Goal: Task Accomplishment & Management: Complete application form

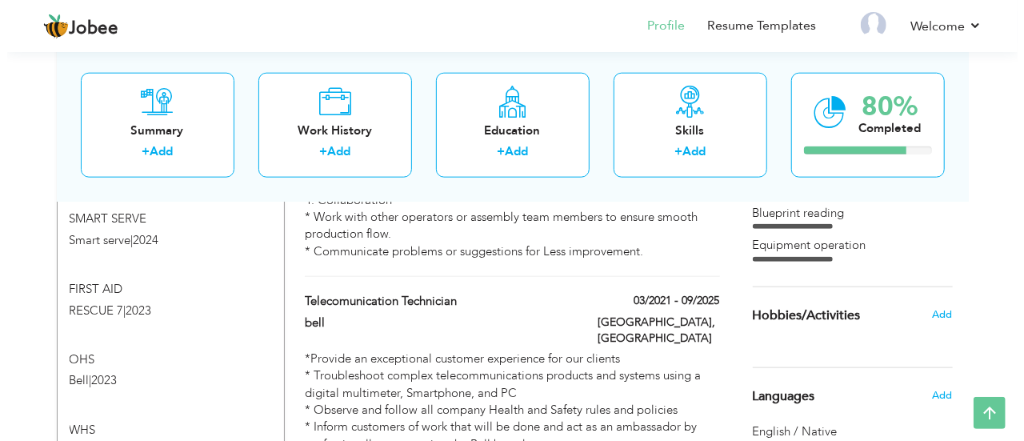
scroll to position [873, 0]
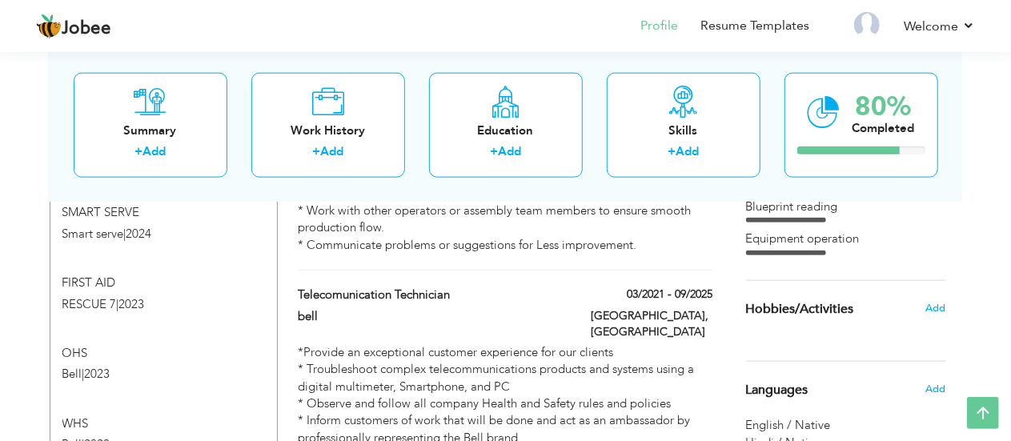
type input "telecomunication technician"
type input "bell"
type input "canada"
type input "stratford"
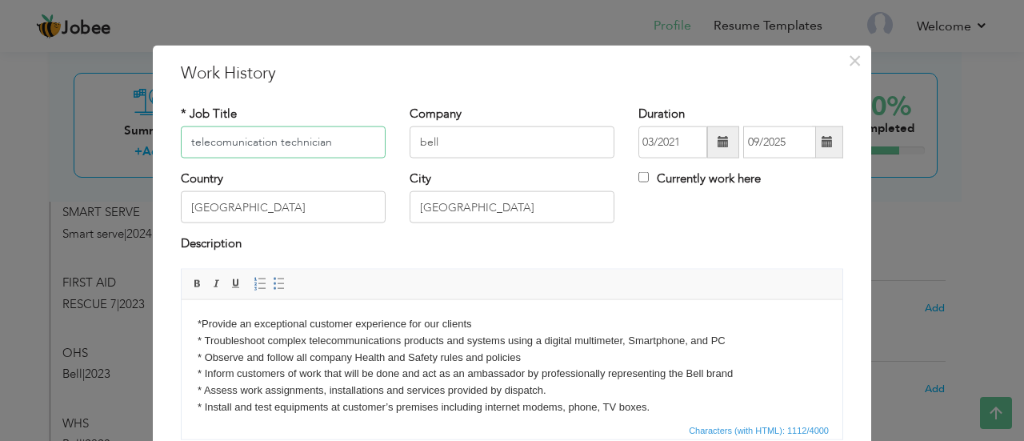
click at [186, 149] on input "telecomunication technician" at bounding box center [283, 142] width 205 height 32
type input "Telecomunication technician"
click at [421, 146] on input "bell" at bounding box center [512, 142] width 205 height 32
type input "Bell"
click at [184, 206] on input "canada" at bounding box center [283, 207] width 205 height 32
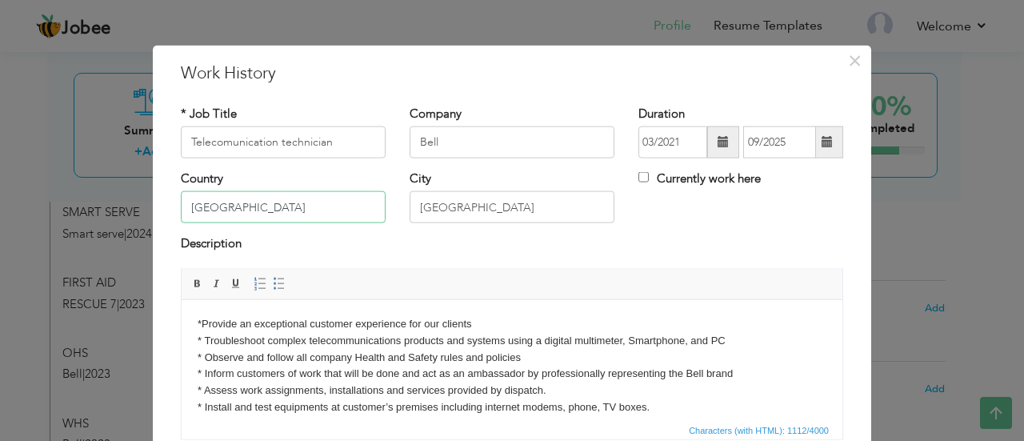
type input "[GEOGRAPHIC_DATA]"
click at [416, 210] on input "stratford" at bounding box center [512, 207] width 205 height 32
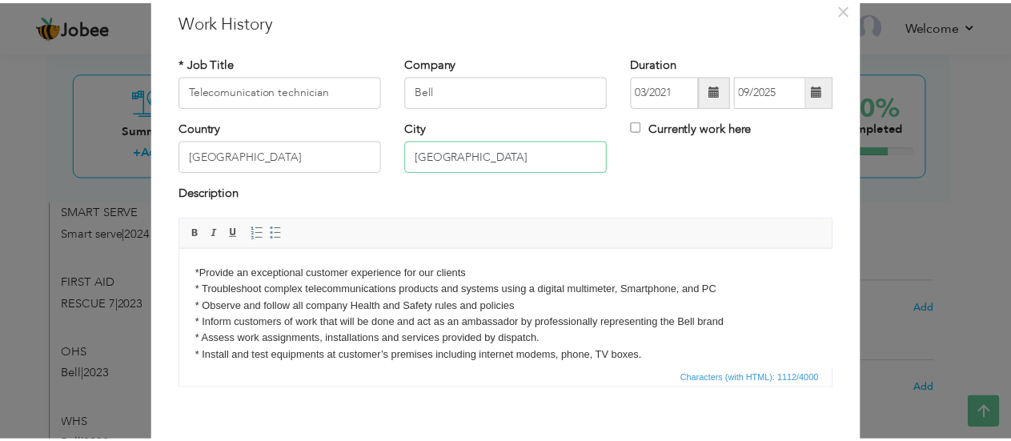
scroll to position [126, 0]
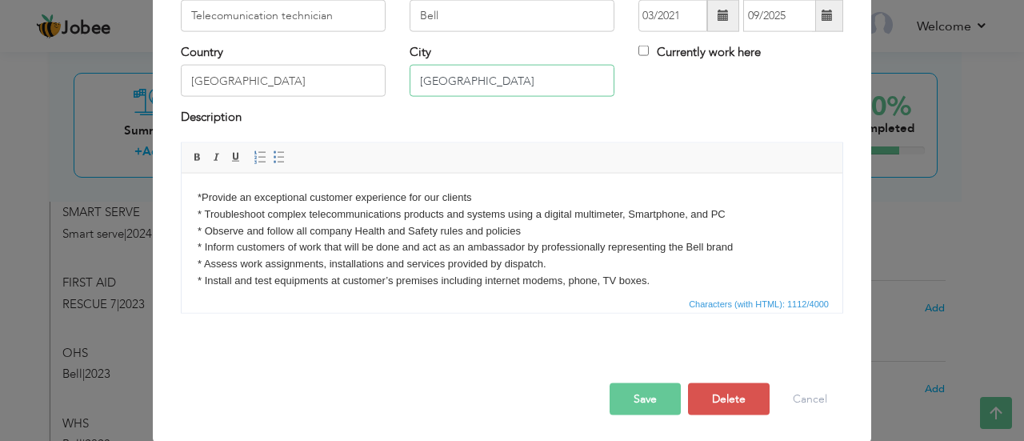
type input "[GEOGRAPHIC_DATA]"
click at [0, 0] on span "button" at bounding box center [0, 0] width 0 height 0
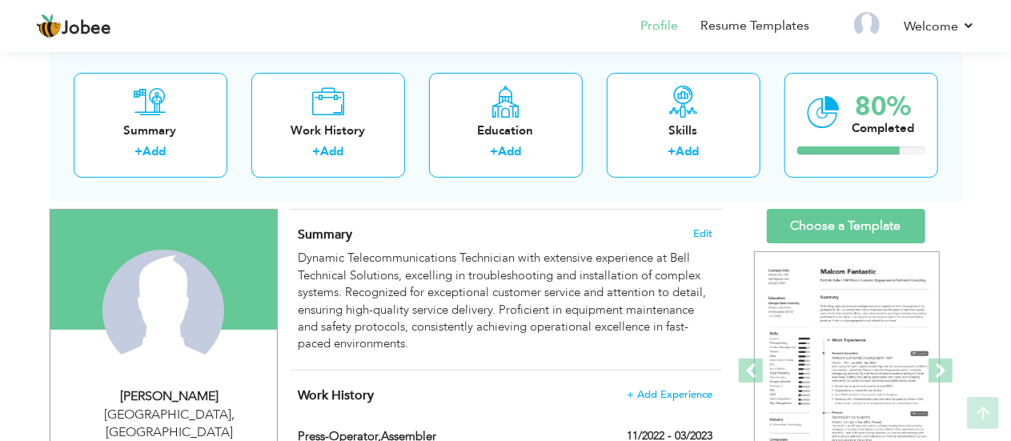
scroll to position [93, 0]
click at [991, 420] on icon at bounding box center [983, 413] width 32 height 32
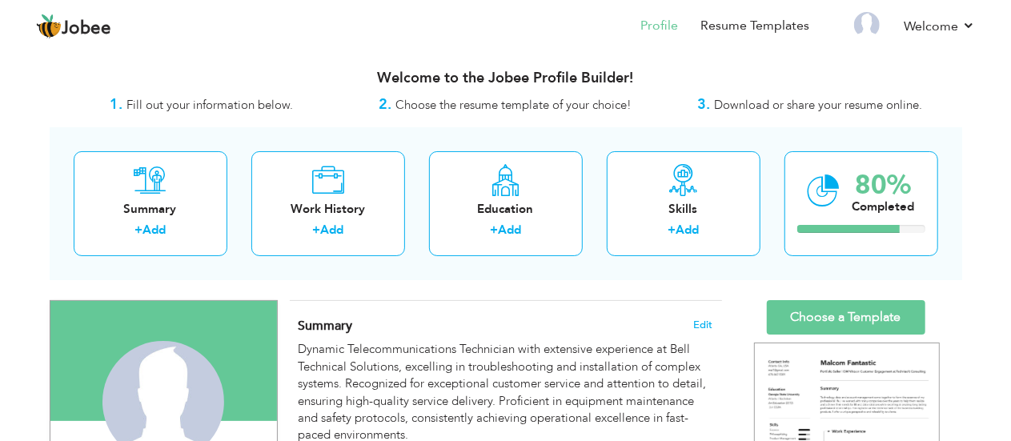
scroll to position [0, 0]
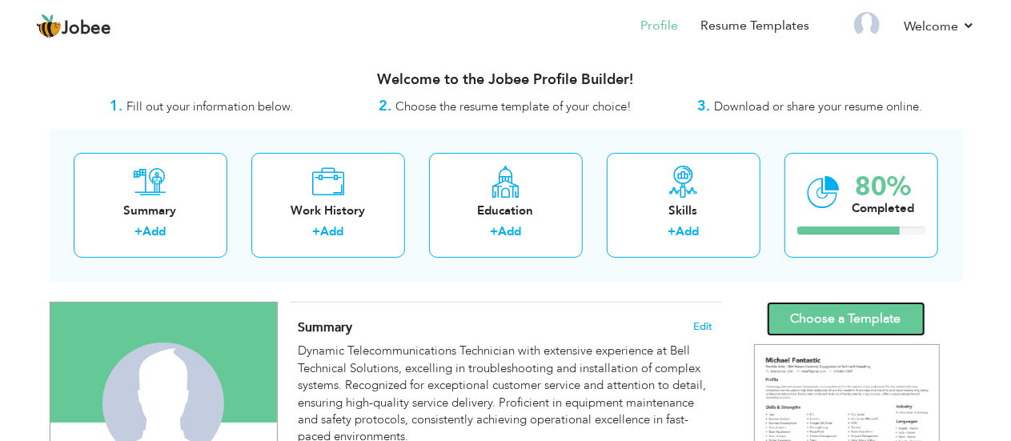
click at [872, 319] on link "Choose a Template" at bounding box center [846, 319] width 158 height 34
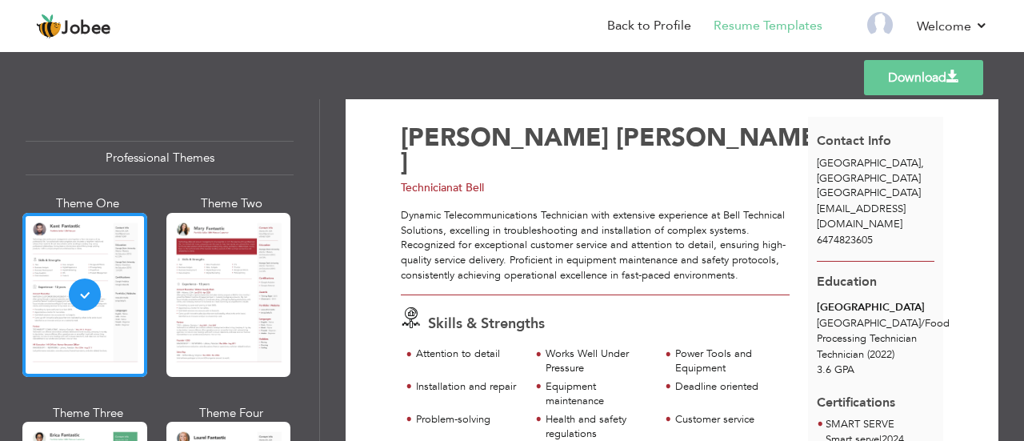
scroll to position [33, 0]
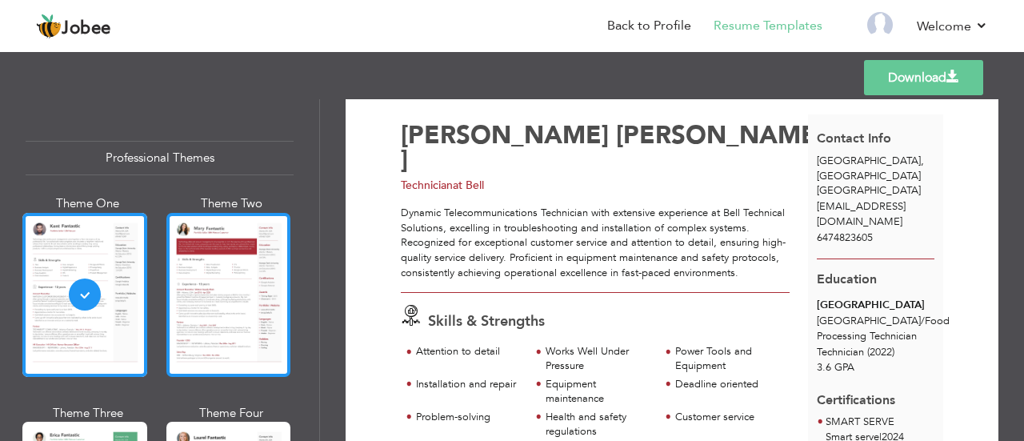
click at [201, 307] on div at bounding box center [228, 295] width 125 height 164
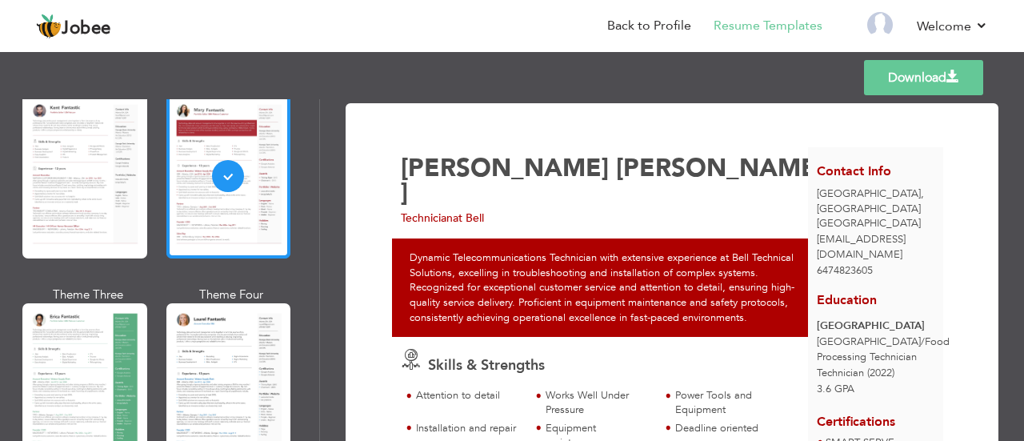
scroll to position [120, 0]
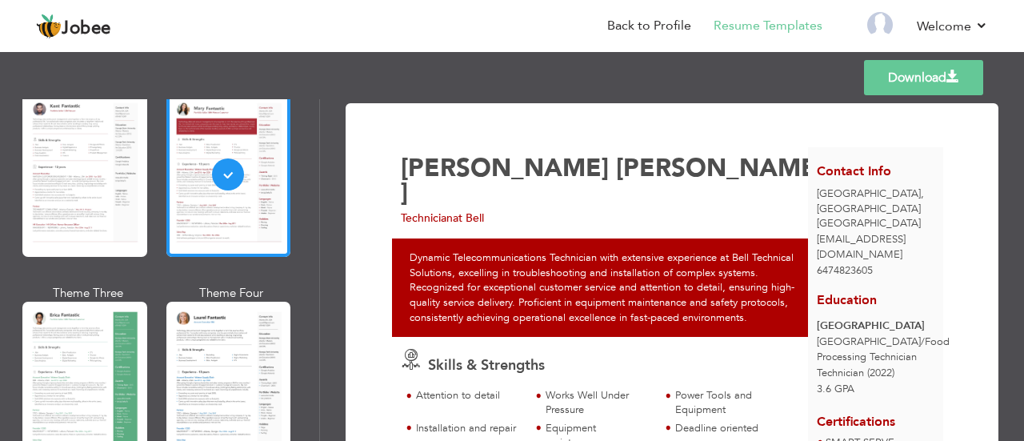
click at [83, 370] on div "Professional Themes Theme One Theme Two Theme Three Theme Four" at bounding box center [512, 270] width 1024 height 342
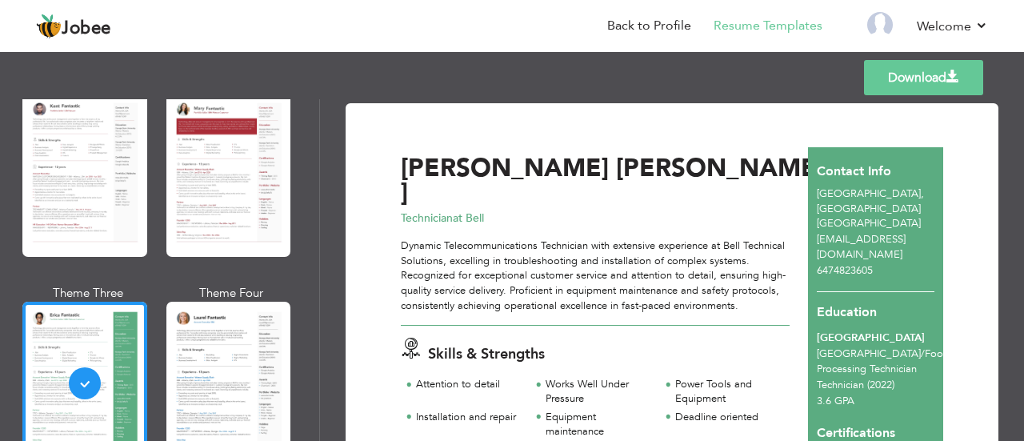
click at [204, 402] on div "Professional Themes Theme One Theme Two Theme Three Theme Four" at bounding box center [512, 270] width 1024 height 342
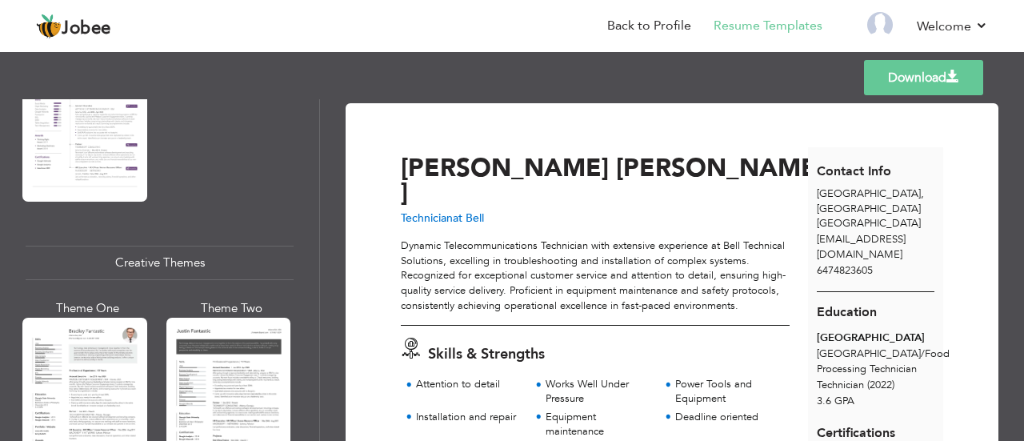
scroll to position [1765, 0]
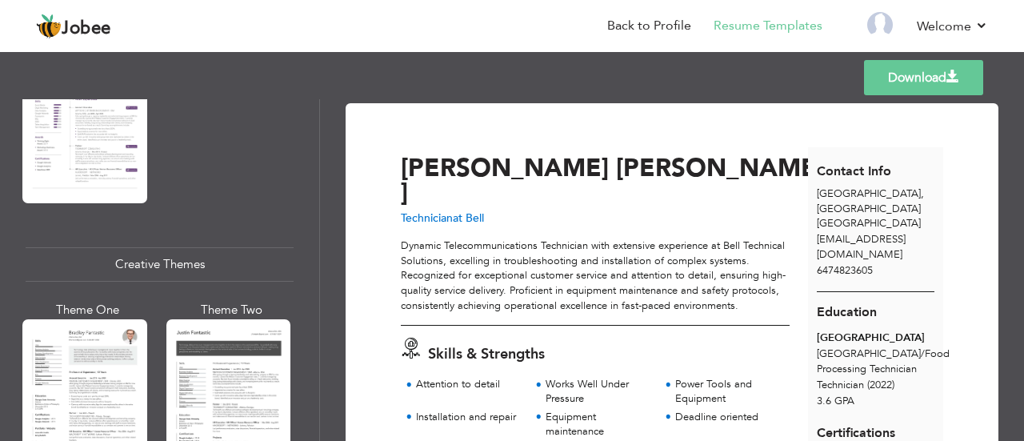
click at [78, 355] on div "Professional Themes Theme One Theme Two Theme Three Theme Four" at bounding box center [512, 270] width 1024 height 342
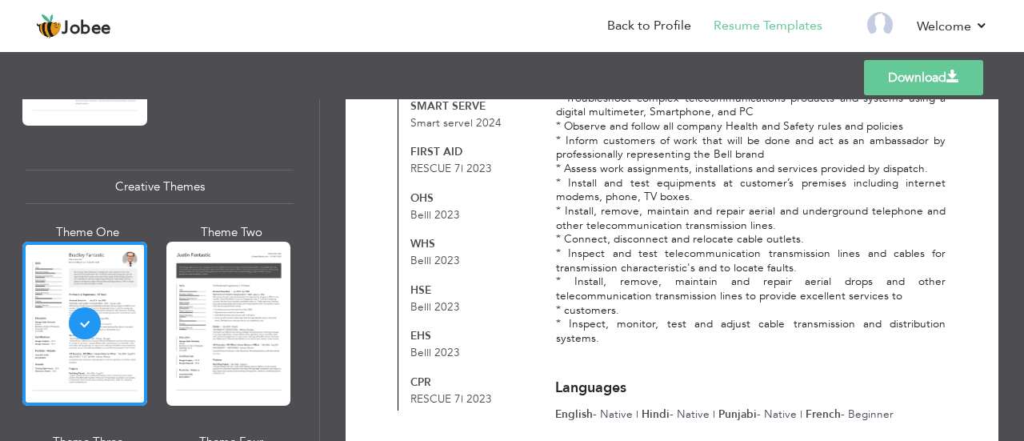
scroll to position [915, 0]
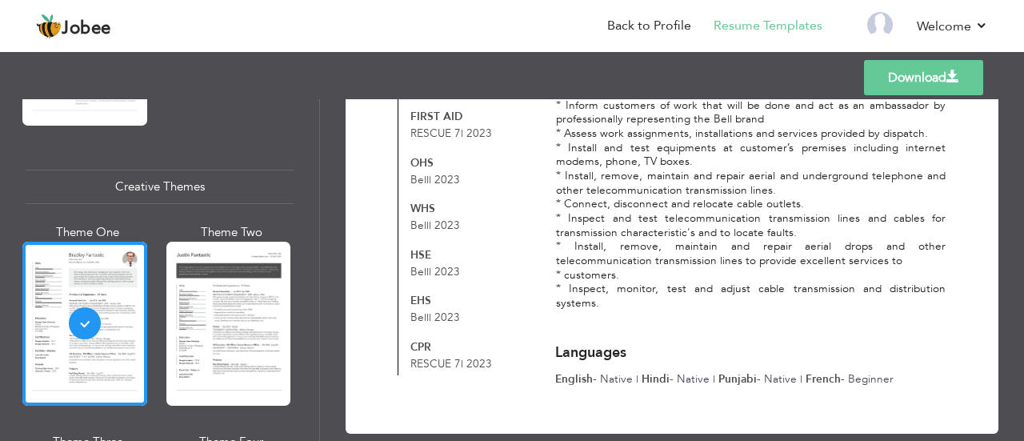
click at [203, 334] on div "Professional Themes Theme One Theme Two Theme Three Theme Four" at bounding box center [512, 270] width 1024 height 342
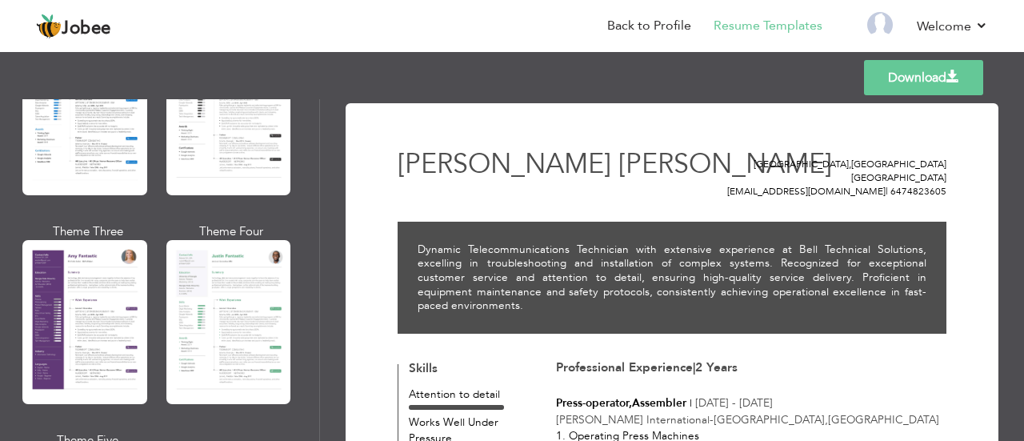
scroll to position [1358, 0]
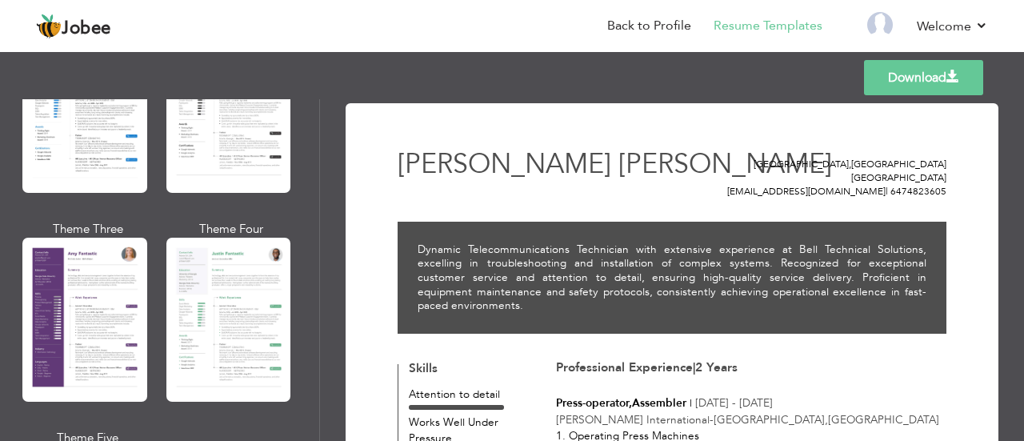
click at [190, 344] on div "Professional Themes Theme One Theme Two Theme Three Theme Four" at bounding box center [512, 270] width 1024 height 342
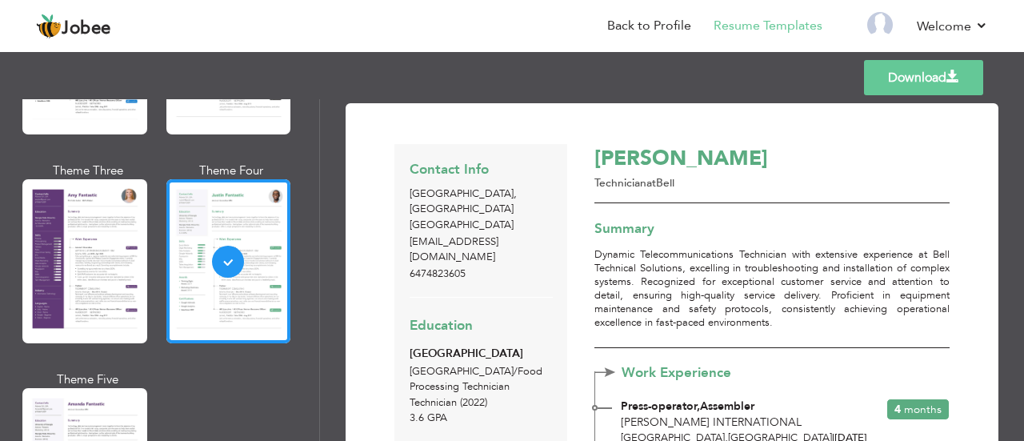
scroll to position [1417, 0]
click at [58, 288] on div "Professional Themes Theme One Theme Two Theme Three Theme Four" at bounding box center [512, 270] width 1024 height 342
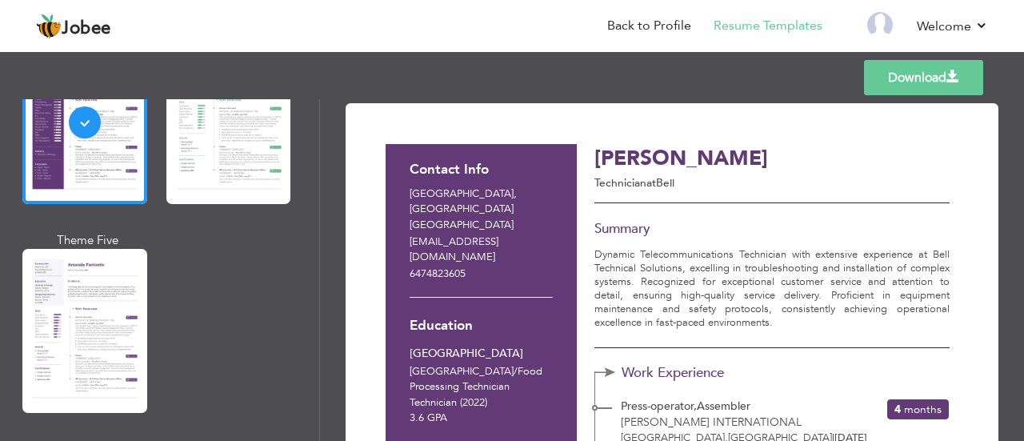
scroll to position [1559, 0]
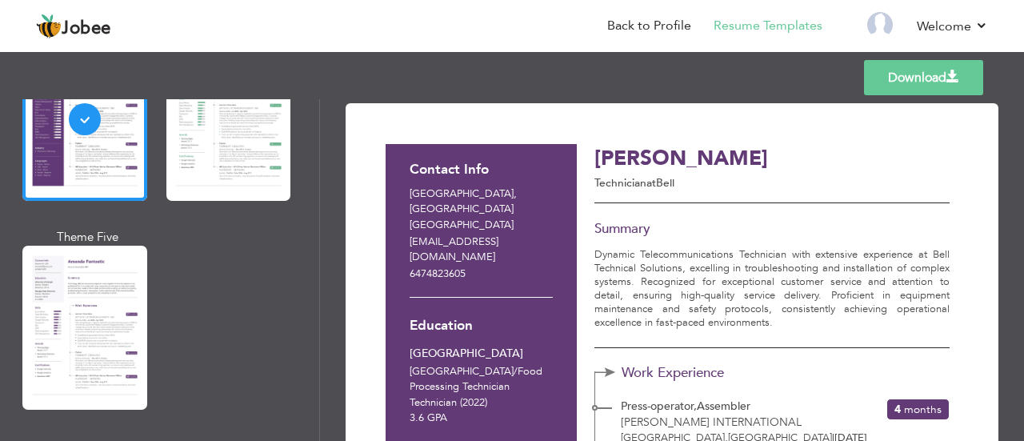
click at [75, 318] on div "Professional Themes Theme One Theme Two Theme Three Theme Four" at bounding box center [512, 270] width 1024 height 342
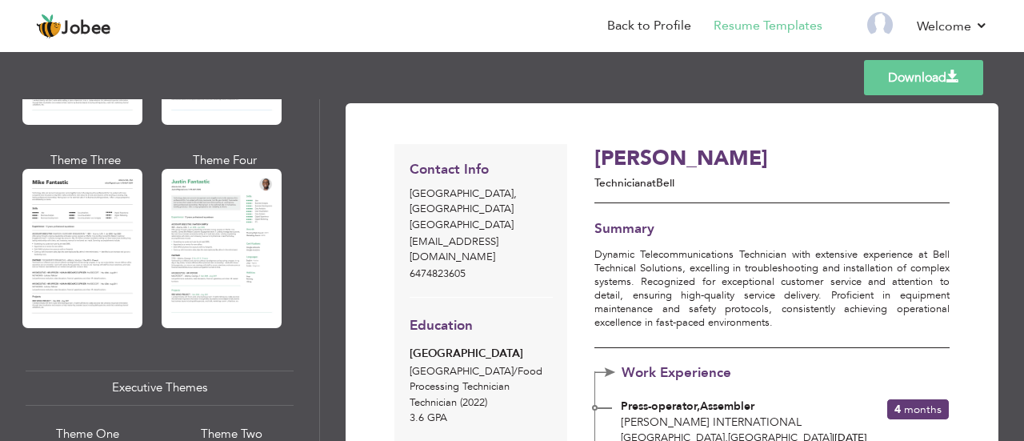
scroll to position [938, 0]
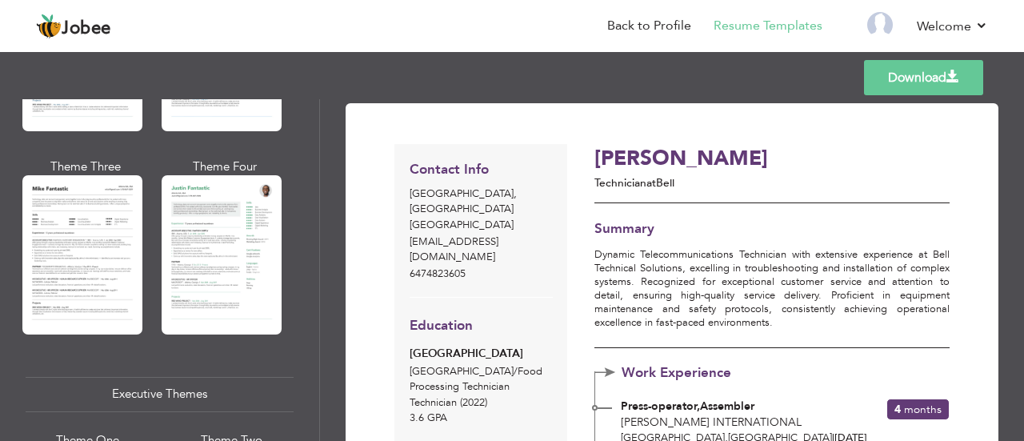
click at [62, 272] on div "Professional Themes Theme One Theme Two Theme Three Theme Four" at bounding box center [512, 270] width 1024 height 342
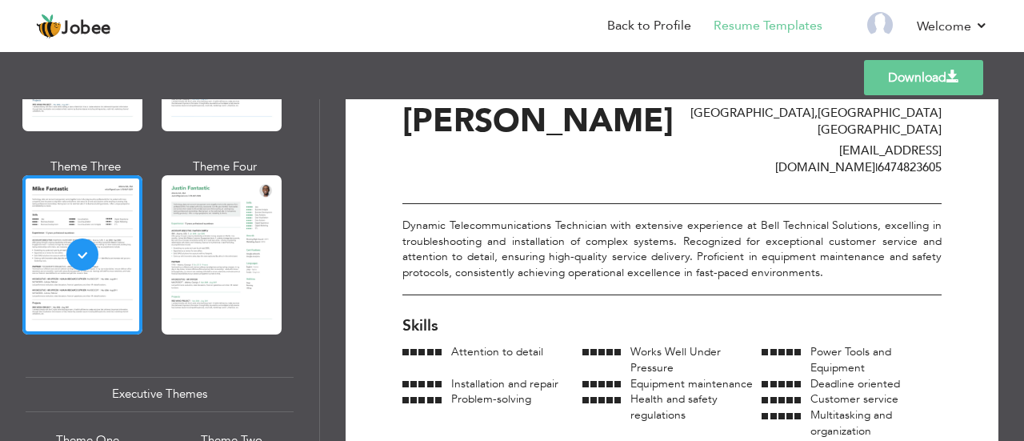
scroll to position [42, 0]
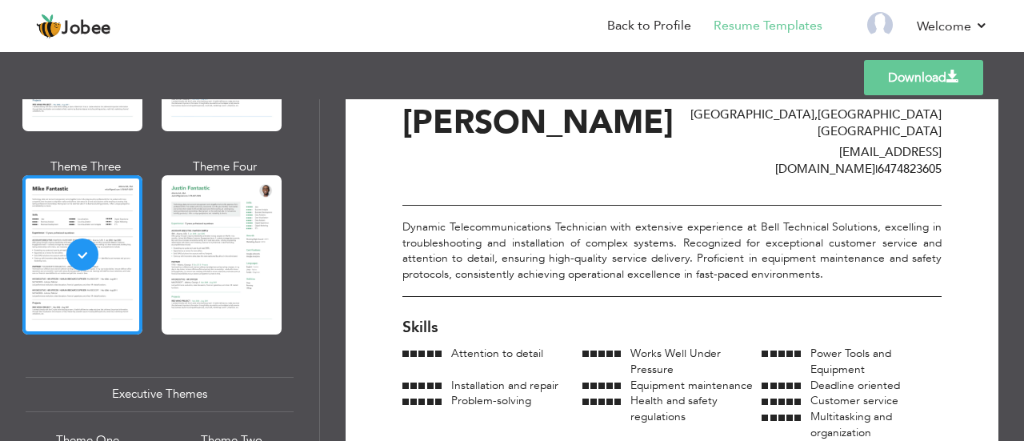
click at [194, 316] on div "Professional Themes Theme One Theme Two Theme Three Theme Four" at bounding box center [512, 270] width 1024 height 342
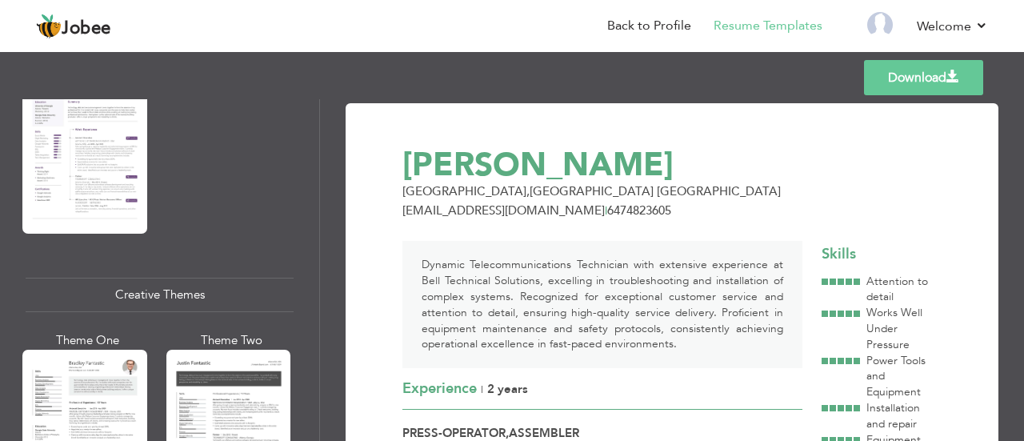
scroll to position [1892, 0]
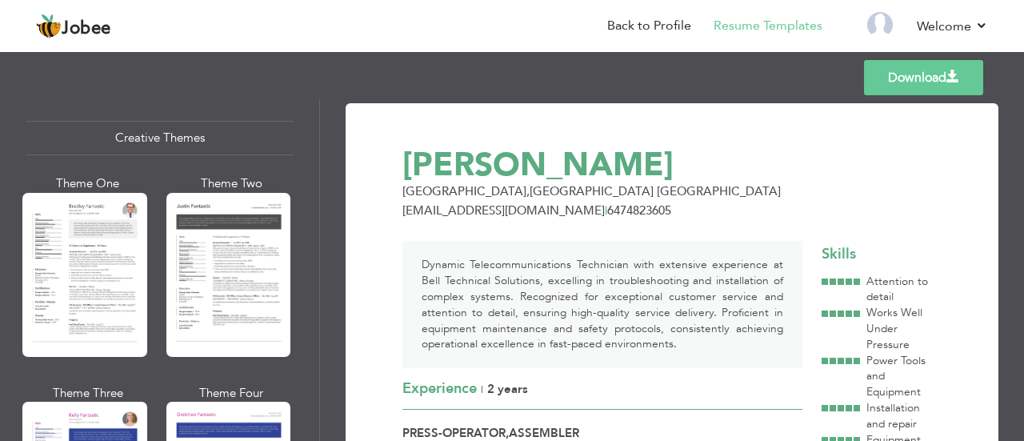
click at [184, 330] on div "Professional Themes Theme One Theme Two Theme Three Theme Four" at bounding box center [512, 270] width 1024 height 342
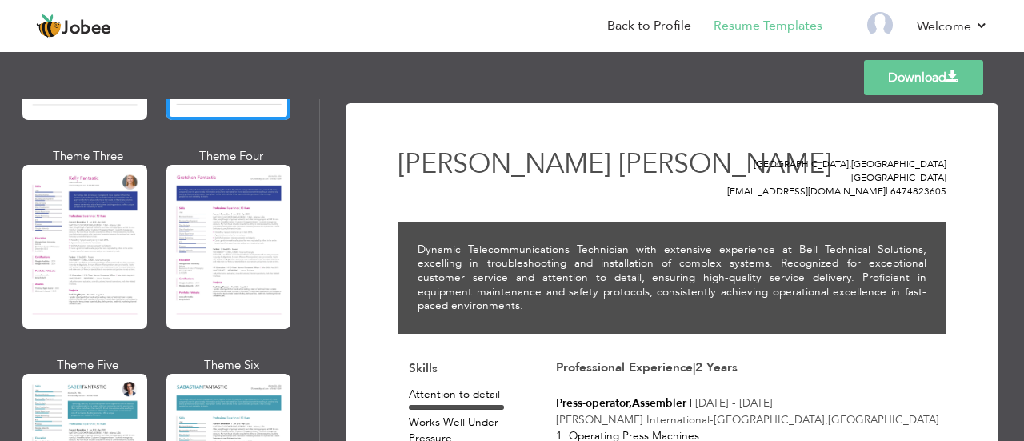
click at [50, 395] on div "Professional Themes Theme One Theme Two Theme Three Theme Four" at bounding box center [512, 270] width 1024 height 342
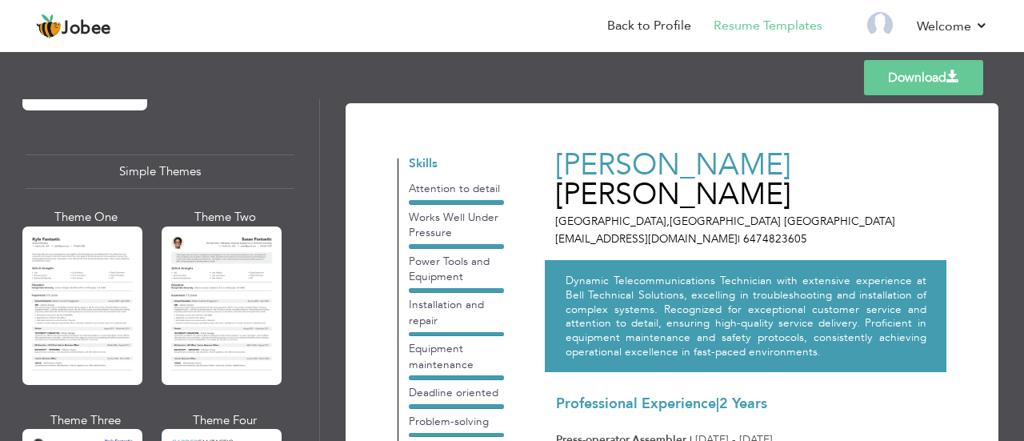
scroll to position [2767, 0]
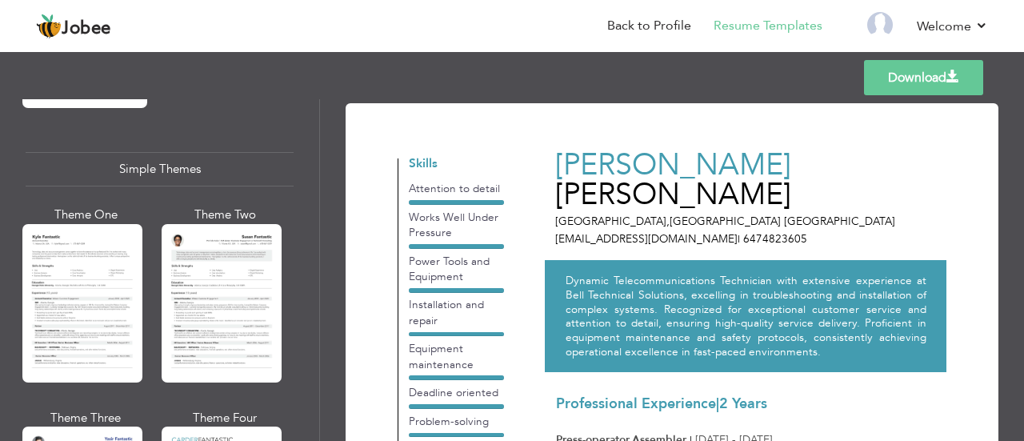
click at [74, 302] on div "Professional Themes Theme One Theme Two Theme Three Theme Four" at bounding box center [512, 270] width 1024 height 342
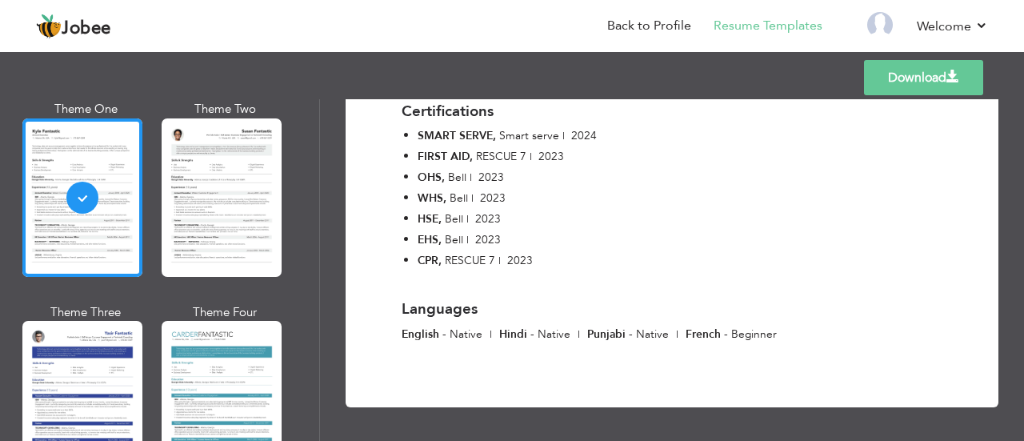
scroll to position [2921, 0]
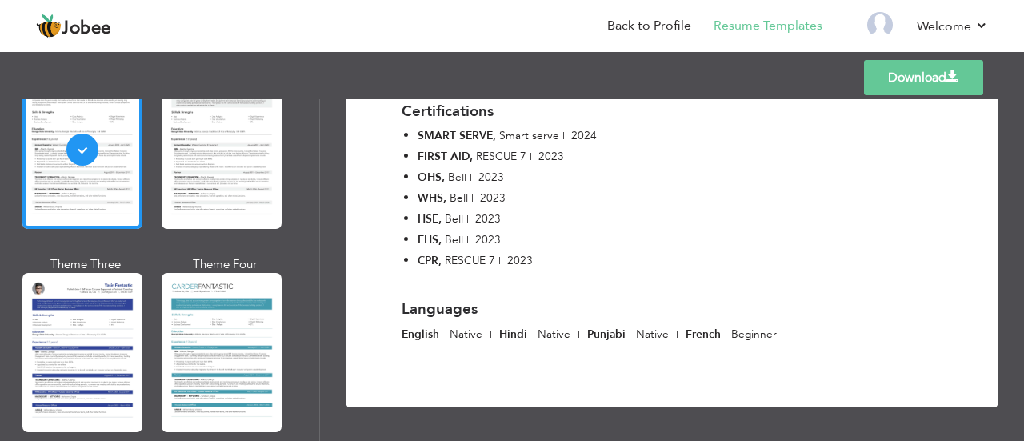
click at [921, 84] on link "Download" at bounding box center [923, 77] width 119 height 35
click at [944, 82] on link "Download" at bounding box center [923, 77] width 119 height 35
click at [944, 83] on link "Download" at bounding box center [923, 77] width 119 height 35
click at [912, 241] on div "Certifications SMART SERVE , Smart serve | 2024 FIRST AID , RESCUE 7 | 2023 OHS…" at bounding box center [672, 180] width 565 height 186
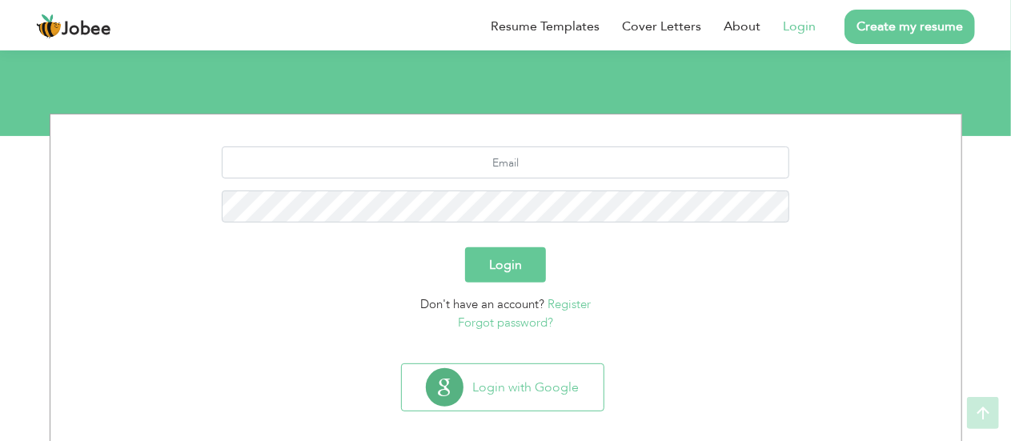
scroll to position [166, 0]
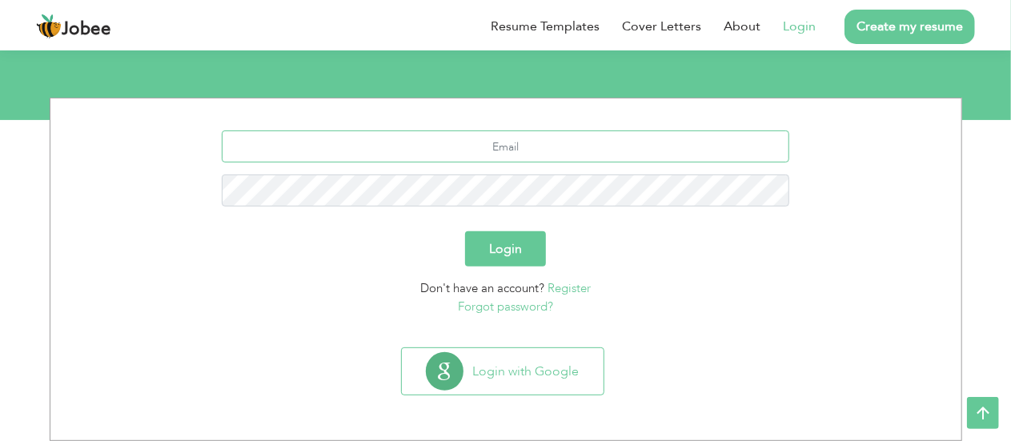
click at [603, 143] on input "text" at bounding box center [505, 146] width 567 height 32
type input "[EMAIL_ADDRESS][DOMAIN_NAME]"
click at [511, 249] on button "Login" at bounding box center [505, 248] width 81 height 35
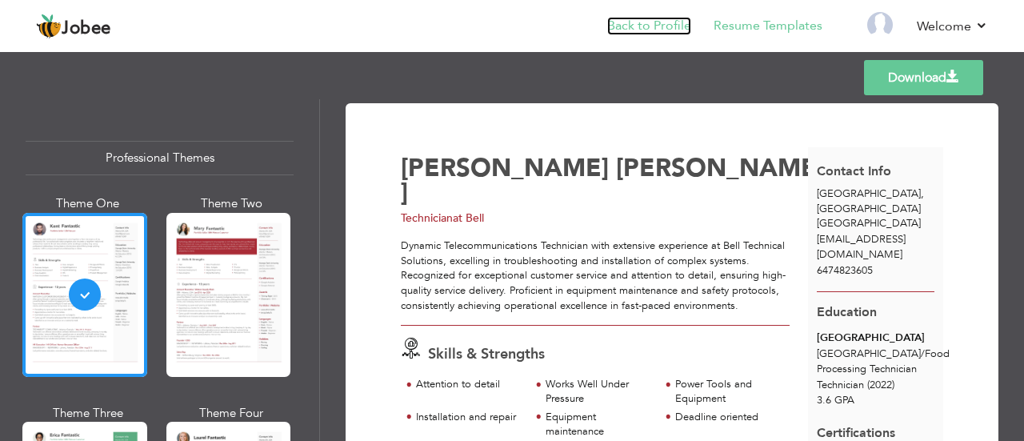
click at [649, 18] on link "Back to Profile" at bounding box center [649, 26] width 84 height 18
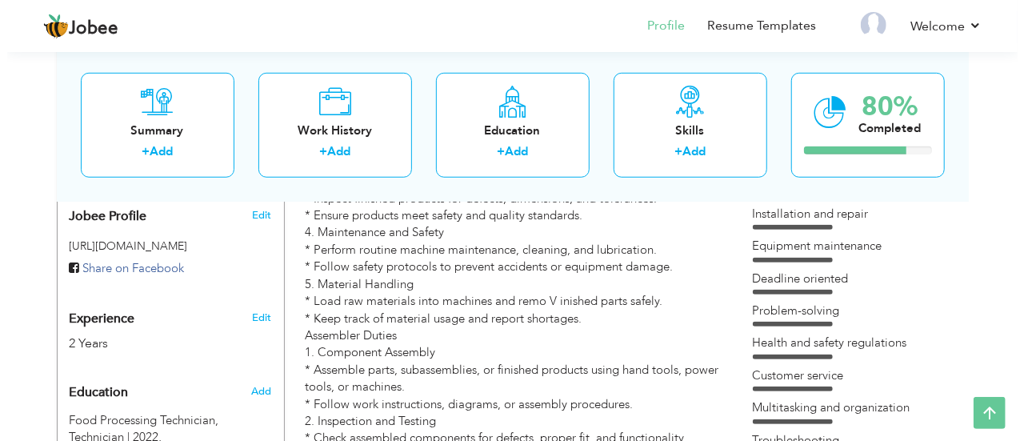
scroll to position [557, 0]
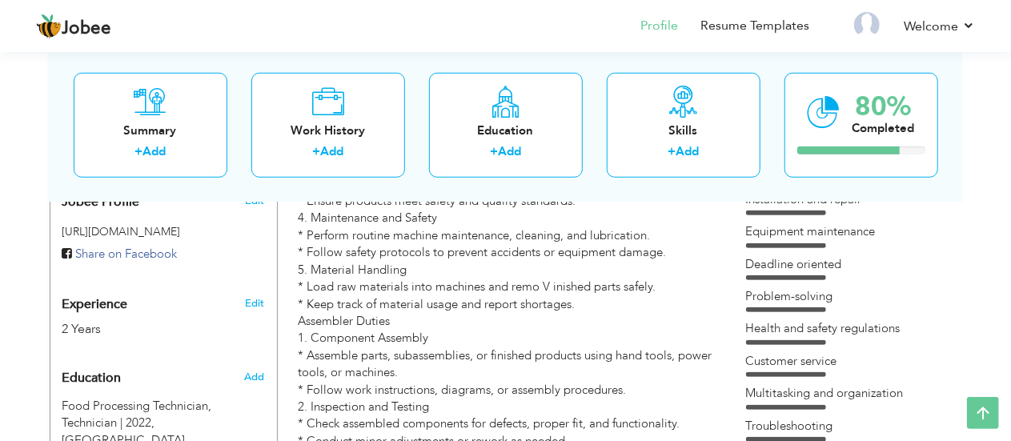
type input "[PERSON_NAME]"
type input "6474823605"
select select "number:38"
type input "[GEOGRAPHIC_DATA]"
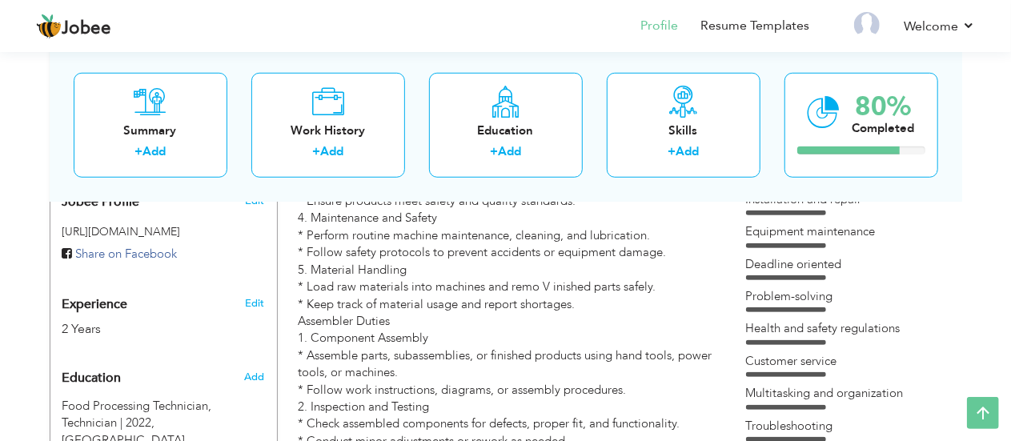
type input "[GEOGRAPHIC_DATA]"
select select "number:4"
type input "Bell"
type input "Technician"
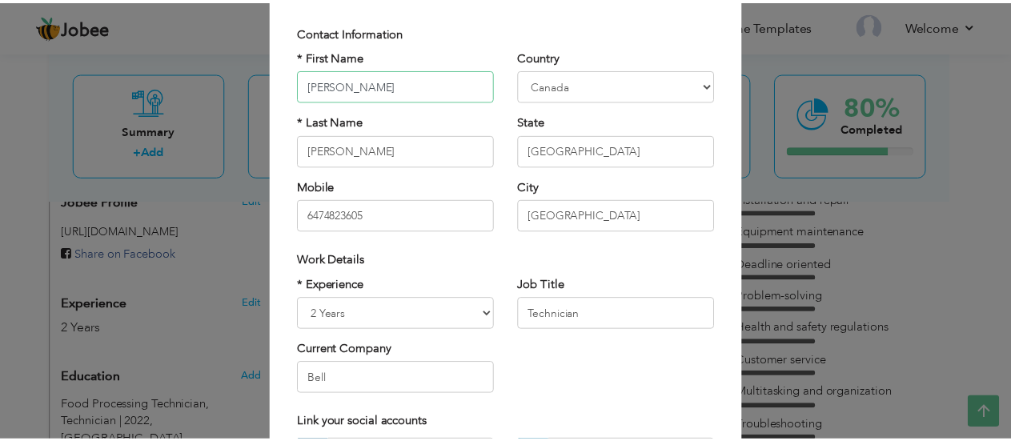
scroll to position [126, 0]
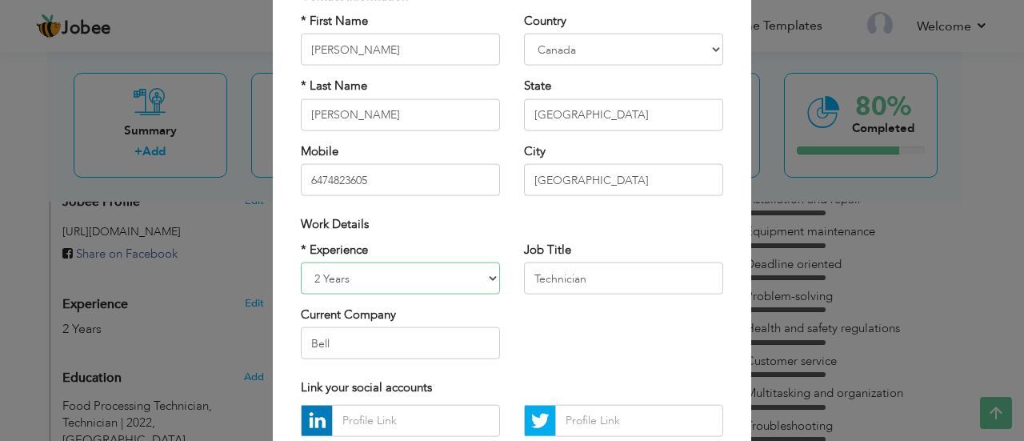
click at [460, 286] on select "Entry Level Less than 1 Year 1 Year 2 Years 3 Years 4 Years 5 Years 6 Years 7 Y…" at bounding box center [400, 278] width 199 height 32
select select "number:5"
click at [301, 262] on select "Entry Level Less than 1 Year 1 Year 2 Years 3 Years 4 Years 5 Years 6 Years 7 Y…" at bounding box center [400, 278] width 199 height 32
click at [811, 158] on div "× Profile Contact Information * First Name Prabhjot * Last Name Aruba" at bounding box center [512, 220] width 1024 height 441
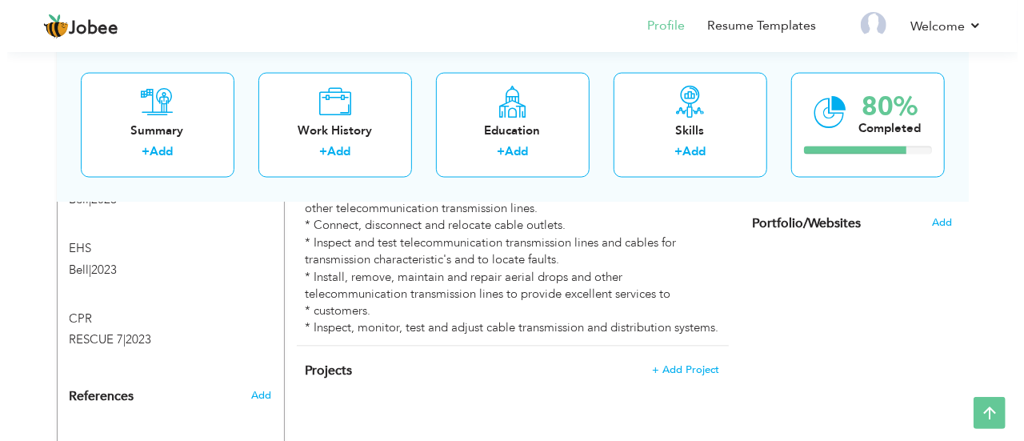
scroll to position [1224, 0]
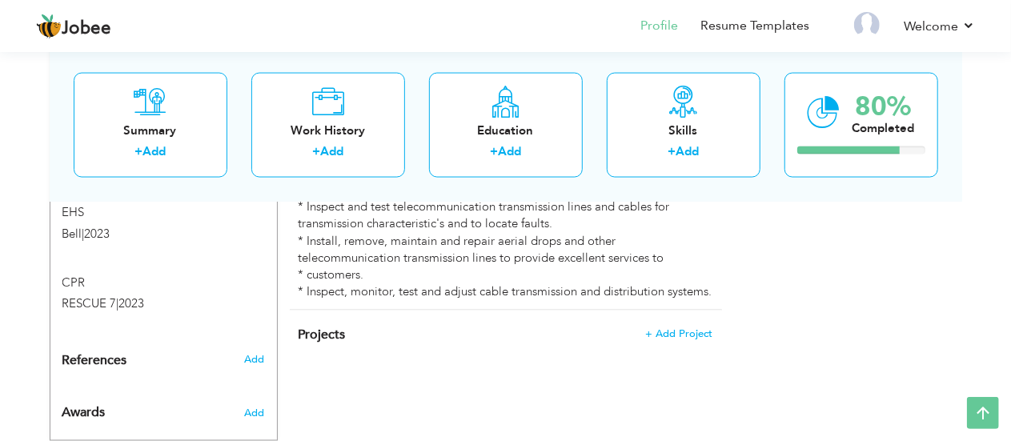
type input "Telecomunication technician"
type input "Bell"
type input "03/2021"
type input "09/2025"
type input "[GEOGRAPHIC_DATA]"
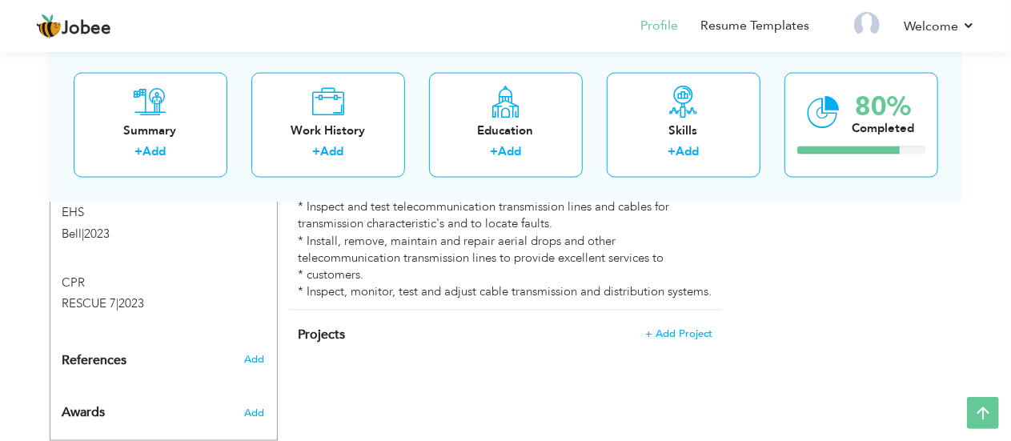
type input "[GEOGRAPHIC_DATA]"
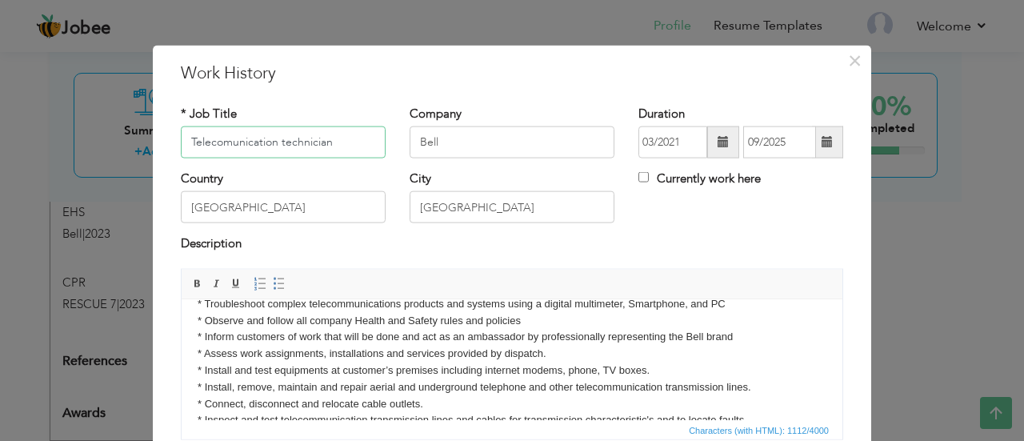
scroll to position [111, 0]
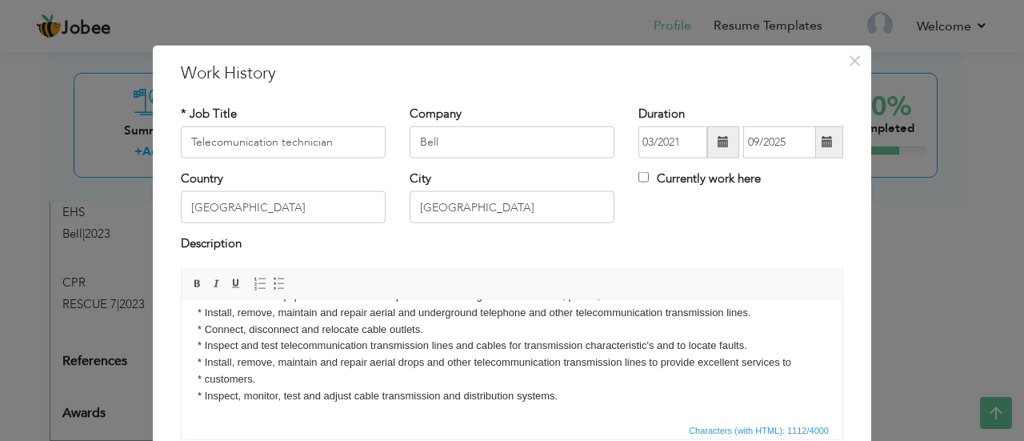
click at [588, 396] on body "*Provide an exceptional customer experience for our clients * Troubleshoot comp…" at bounding box center [512, 304] width 629 height 200
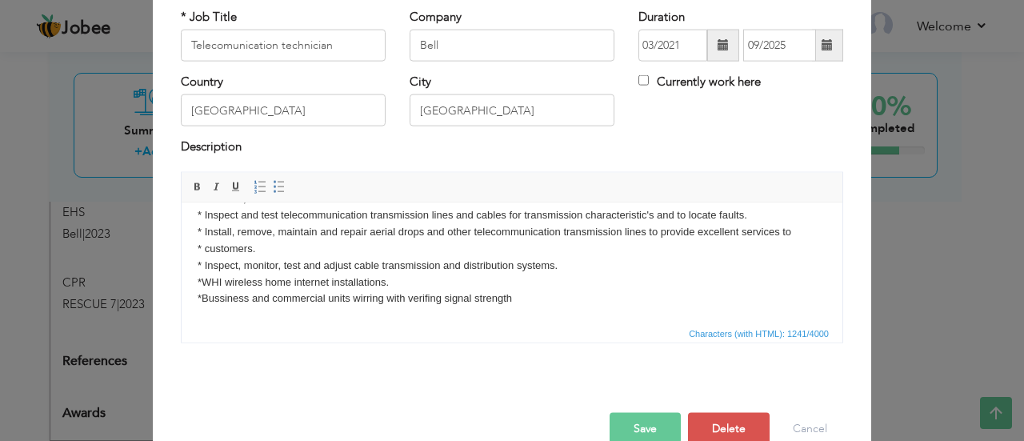
scroll to position [126, 0]
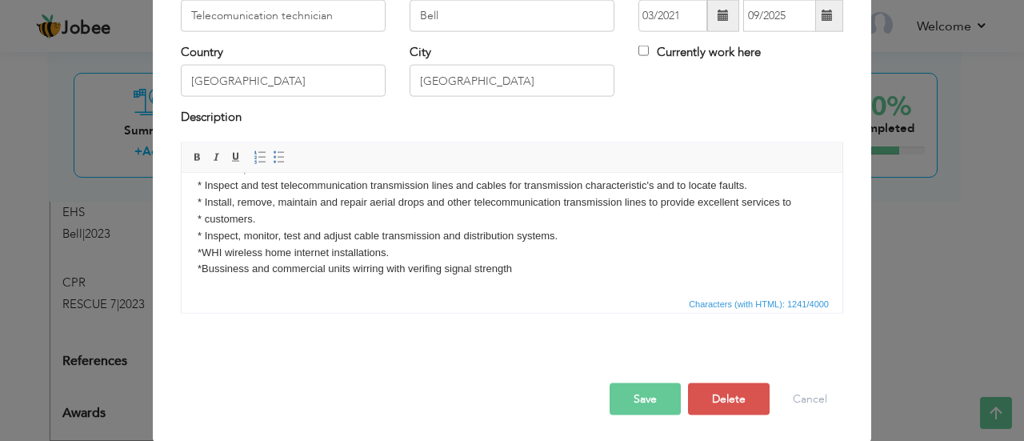
click at [640, 400] on button "Save" at bounding box center [645, 398] width 71 height 32
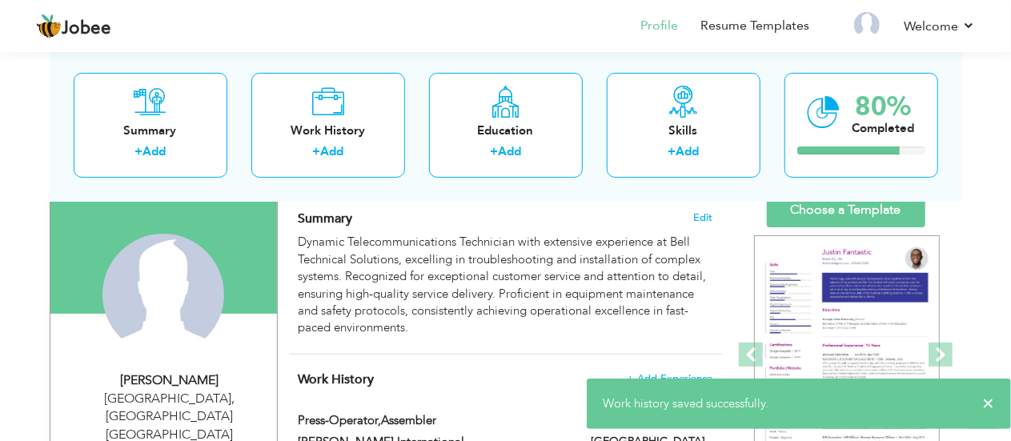
scroll to position [114, 0]
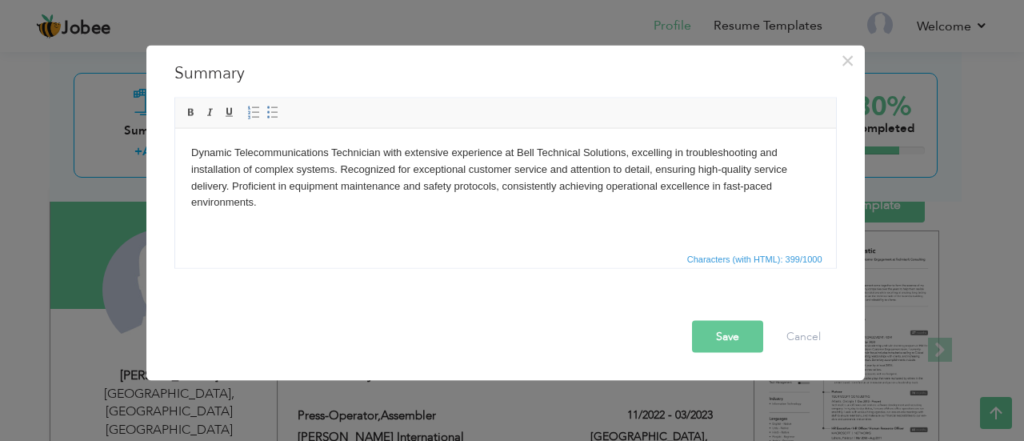
click at [0, 0] on span "button" at bounding box center [0, 0] width 0 height 0
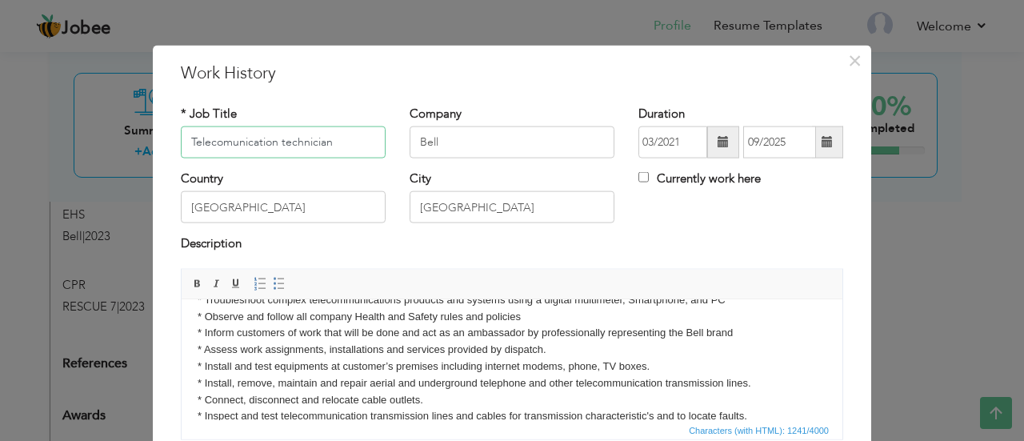
scroll to position [145, 0]
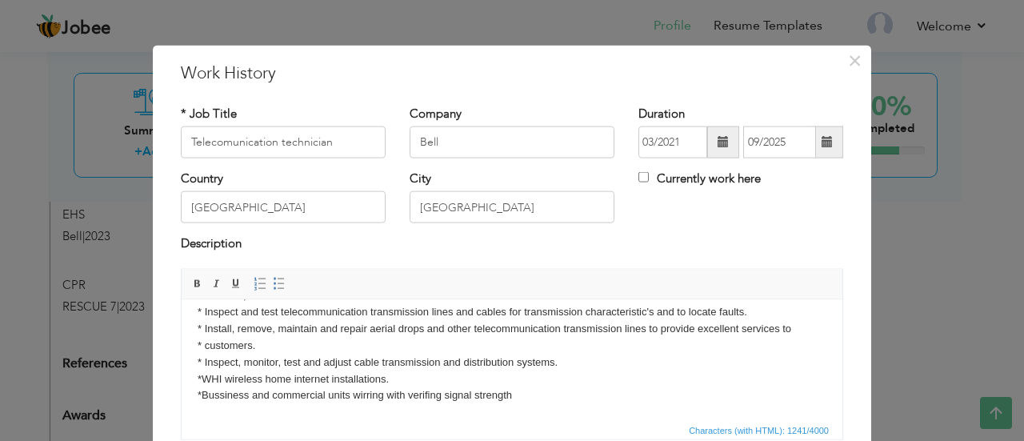
click at [534, 399] on body "*Provide an exceptional customer experience for our clients * Troubleshoot comp…" at bounding box center [512, 286] width 629 height 233
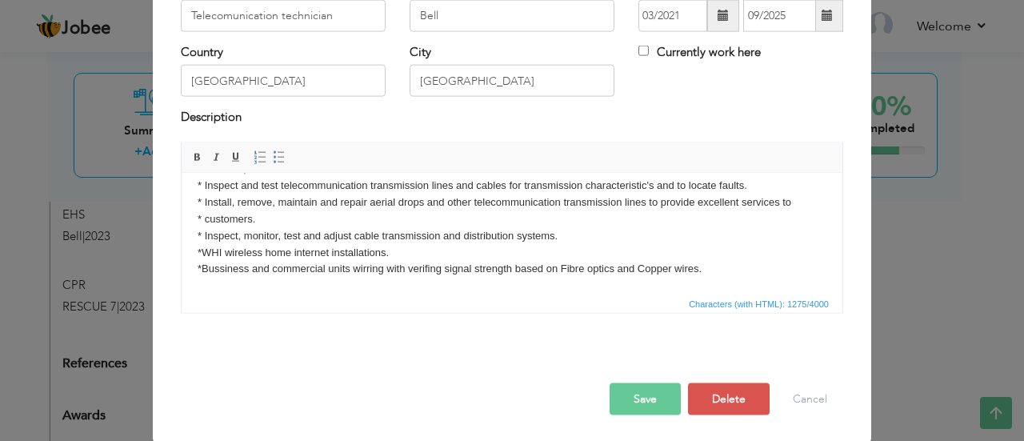
click at [0, 0] on span "button" at bounding box center [0, 0] width 0 height 0
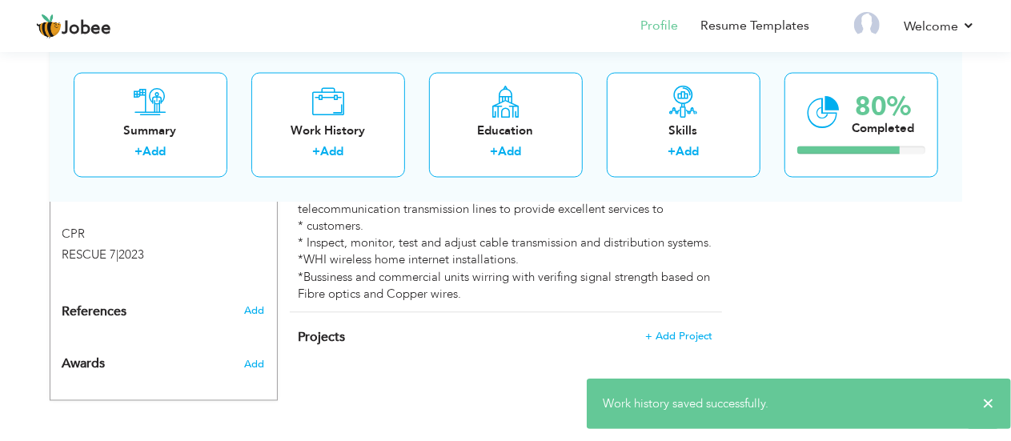
scroll to position [1275, 0]
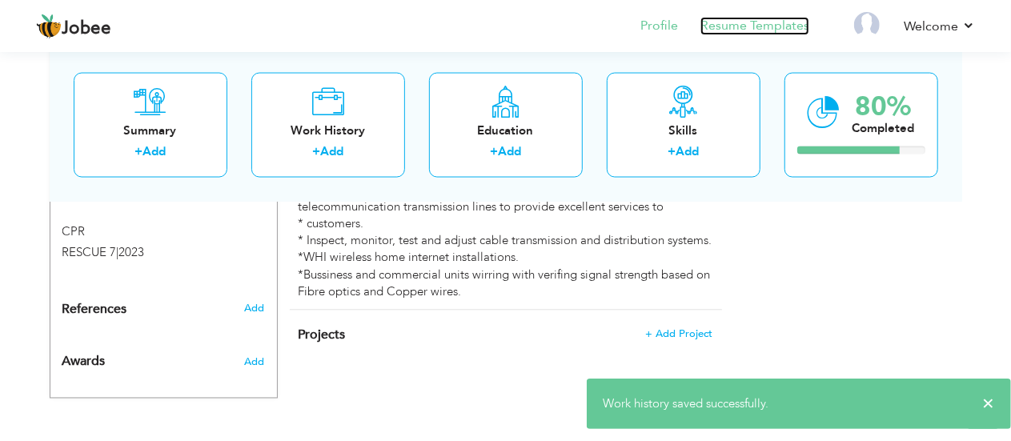
click at [763, 21] on link "Resume Templates" at bounding box center [754, 26] width 109 height 18
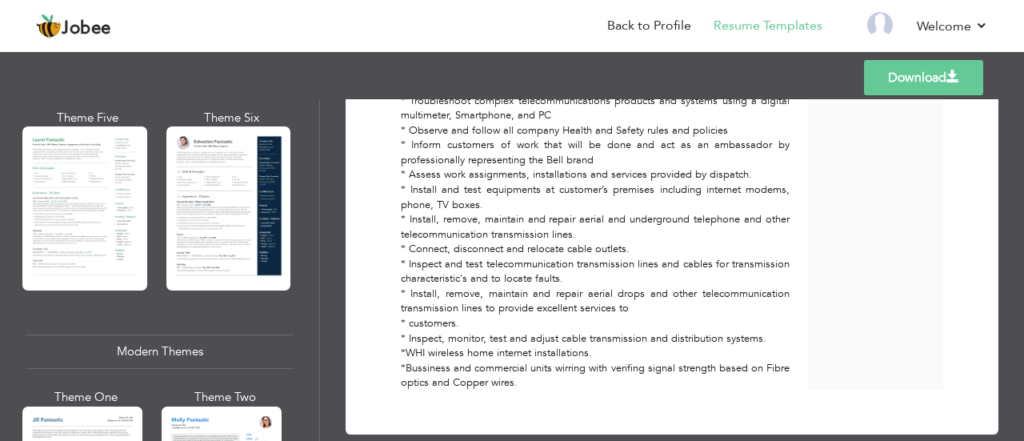
scroll to position [507, 0]
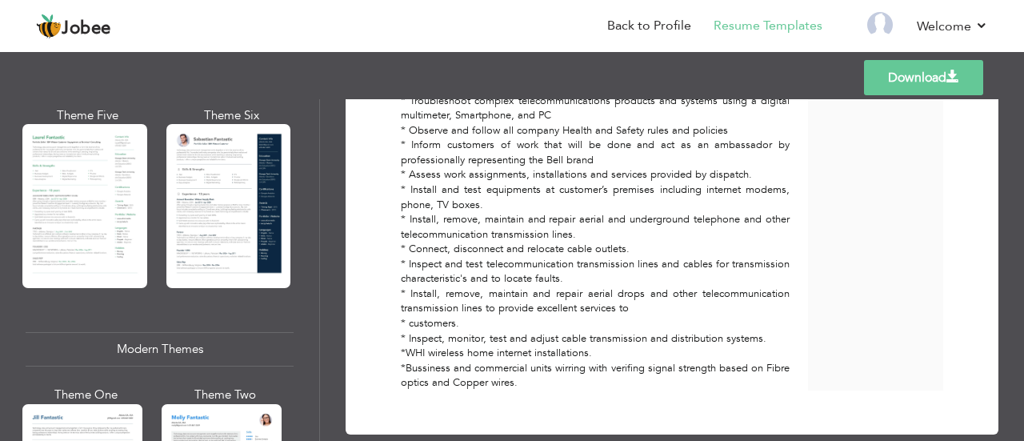
click at [60, 186] on div "Professional Themes Theme One Theme Two Theme Three Theme Four" at bounding box center [512, 270] width 1024 height 342
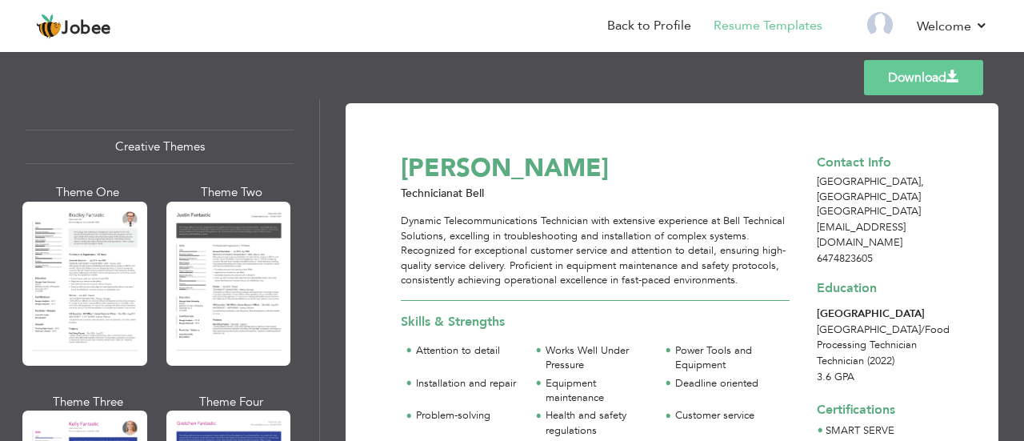
scroll to position [1893, 0]
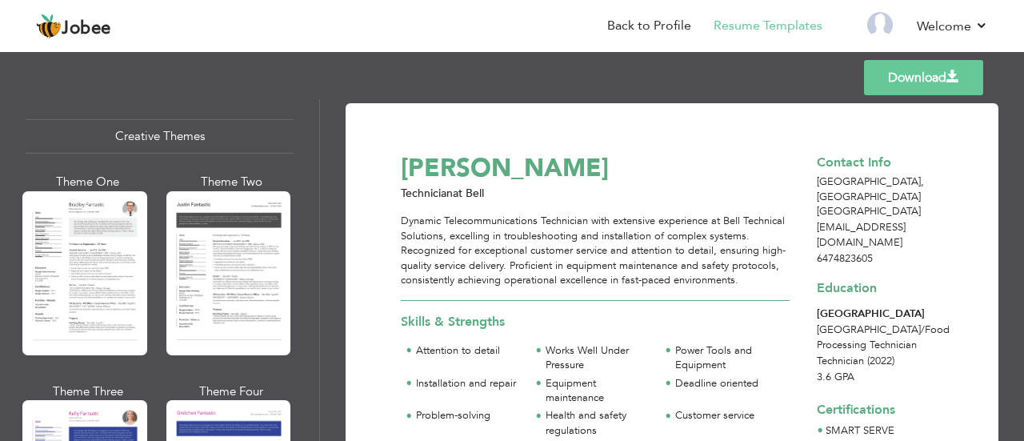
click at [186, 293] on div "Professional Themes Theme One Theme Two Theme Three Theme Four" at bounding box center [512, 270] width 1024 height 342
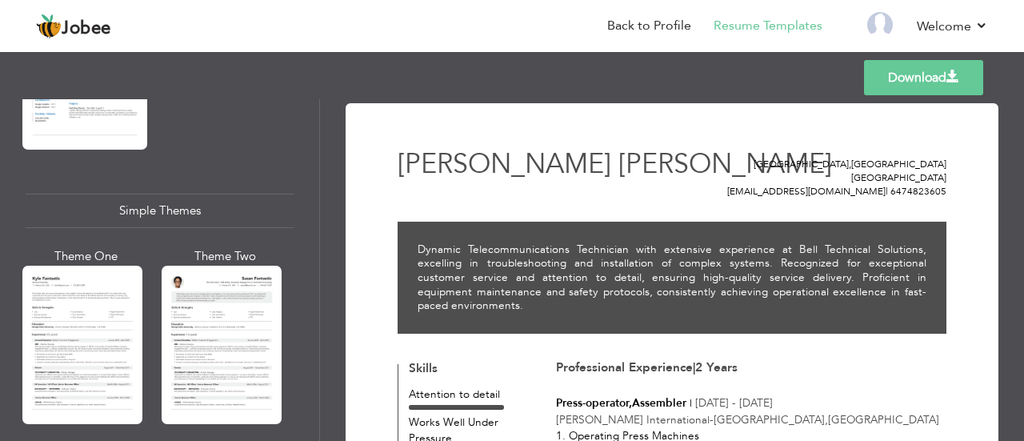
scroll to position [2758, 0]
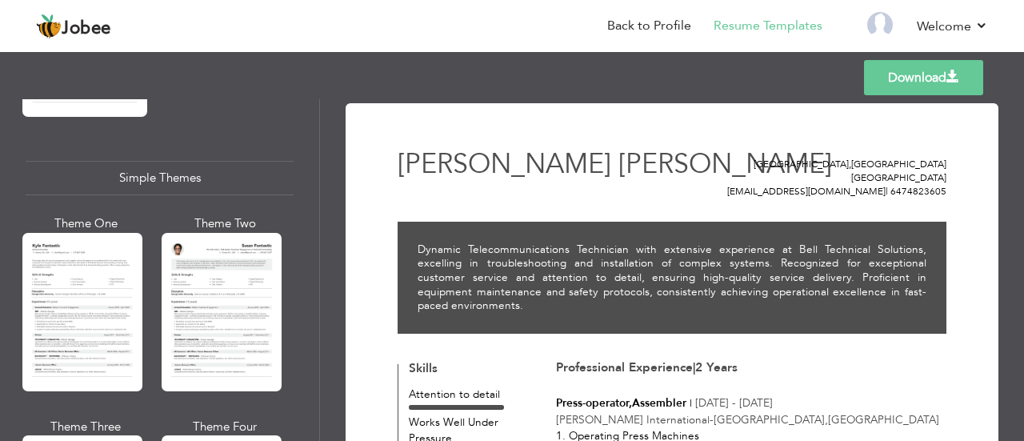
click at [90, 300] on div "Professional Themes Theme One Theme Two Theme Three Theme Four" at bounding box center [512, 270] width 1024 height 342
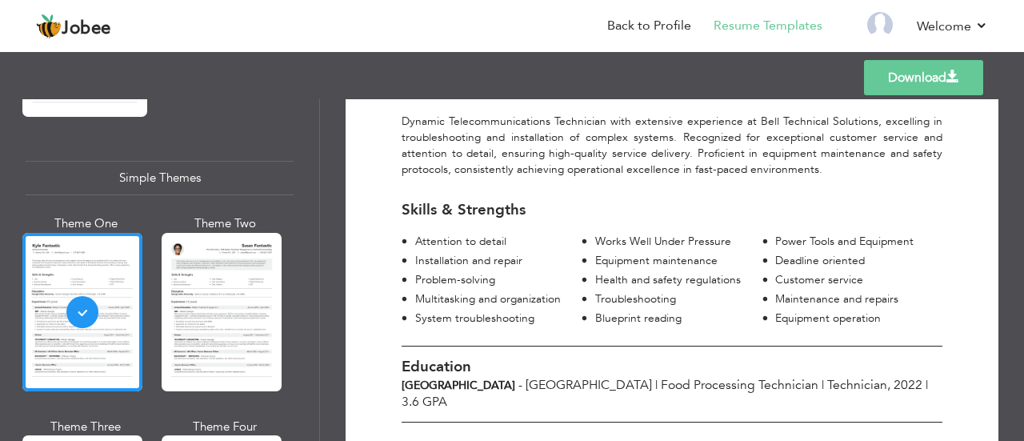
scroll to position [0, 0]
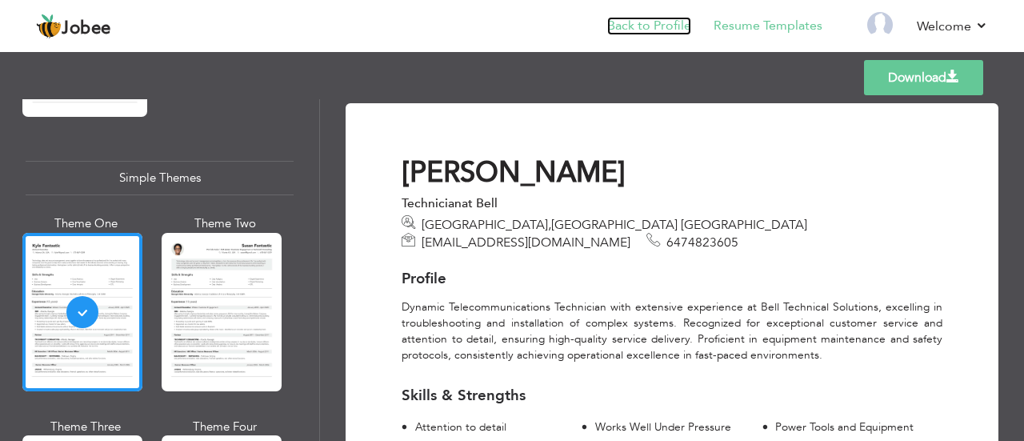
click at [635, 34] on link "Back to Profile" at bounding box center [649, 26] width 84 height 18
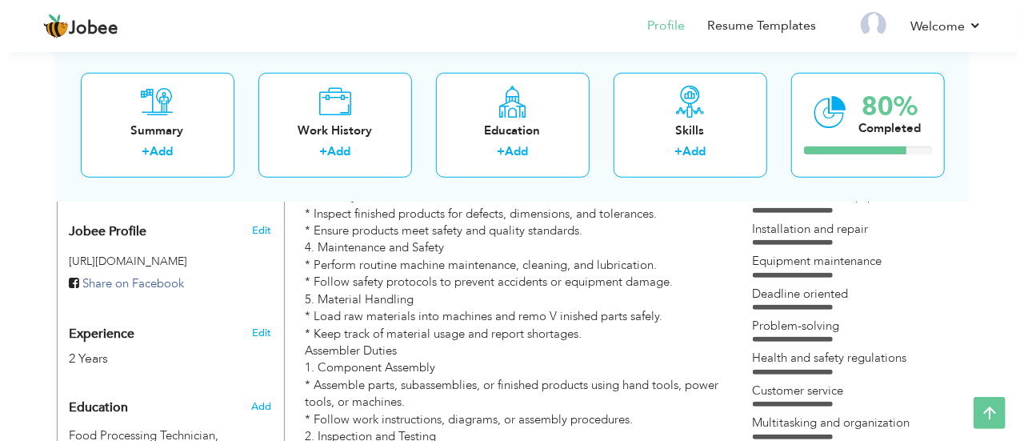
scroll to position [535, 0]
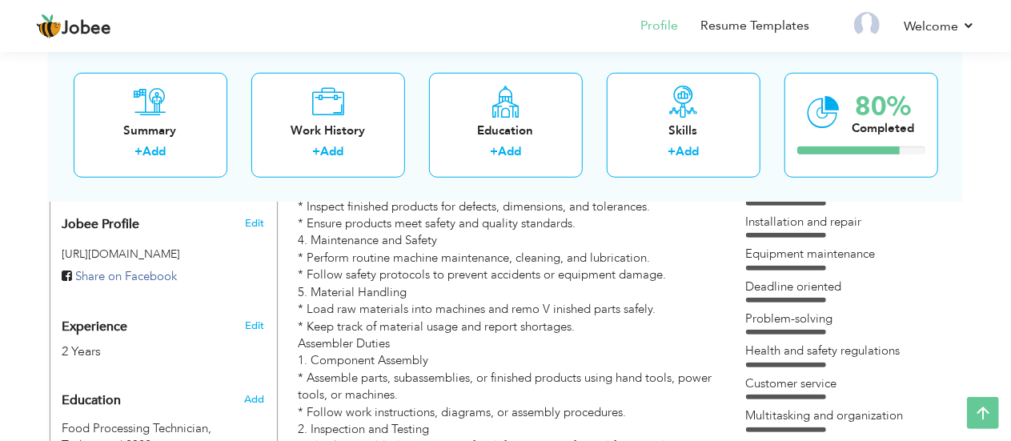
type input "[PERSON_NAME]"
type input "6474823605"
select select "number:38"
type input "[GEOGRAPHIC_DATA]"
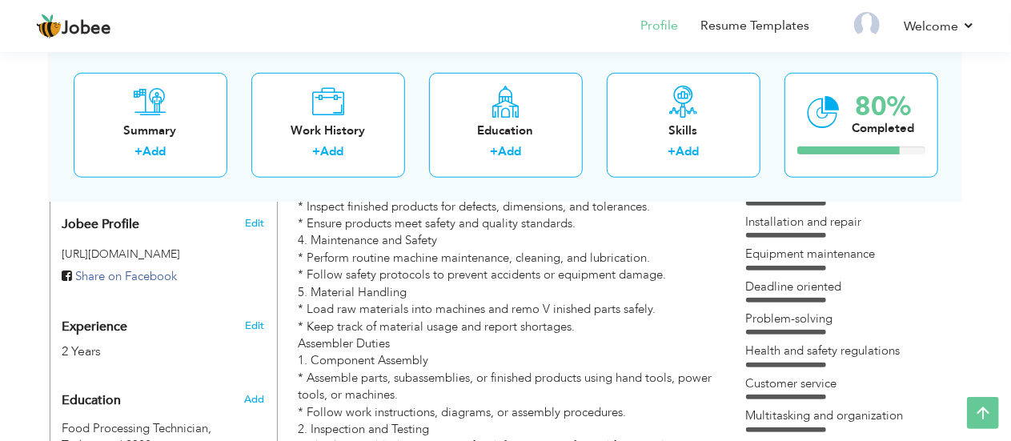
type input "[GEOGRAPHIC_DATA]"
select select "number:4"
type input "Bell"
type input "Technician"
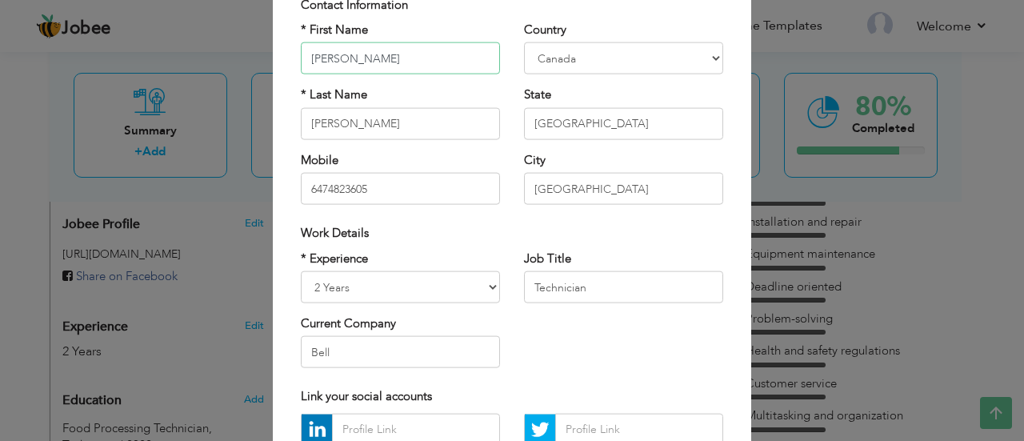
scroll to position [142, 0]
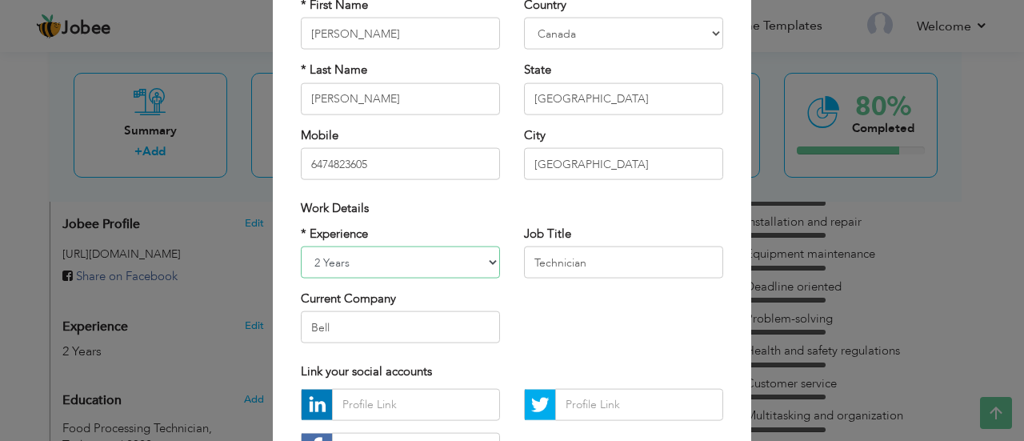
click at [336, 258] on select "Entry Level Less than 1 Year 1 Year 2 Years 3 Years 4 Years 5 Years 6 Years 7 Y…" at bounding box center [400, 262] width 199 height 32
select select "number:5"
click at [301, 246] on select "Entry Level Less than 1 Year 1 Year 2 Years 3 Years 4 Years 5 Years 6 Years 7 Y…" at bounding box center [400, 262] width 199 height 32
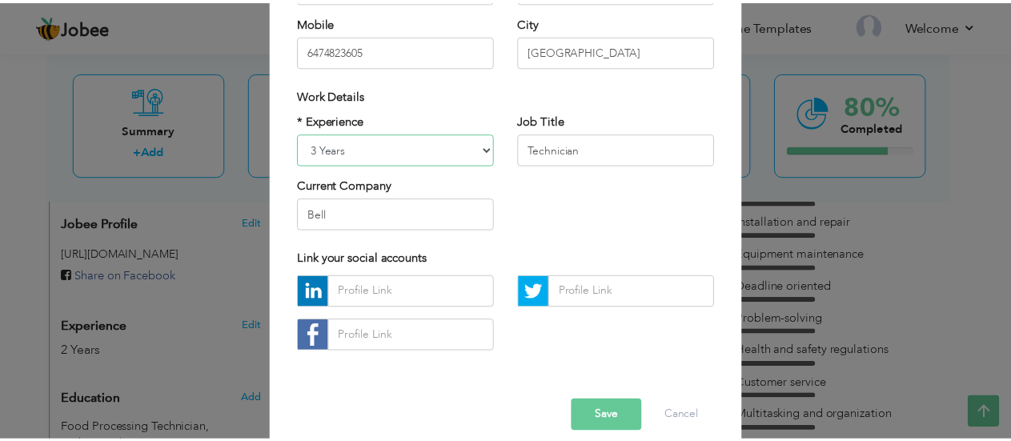
scroll to position [274, 0]
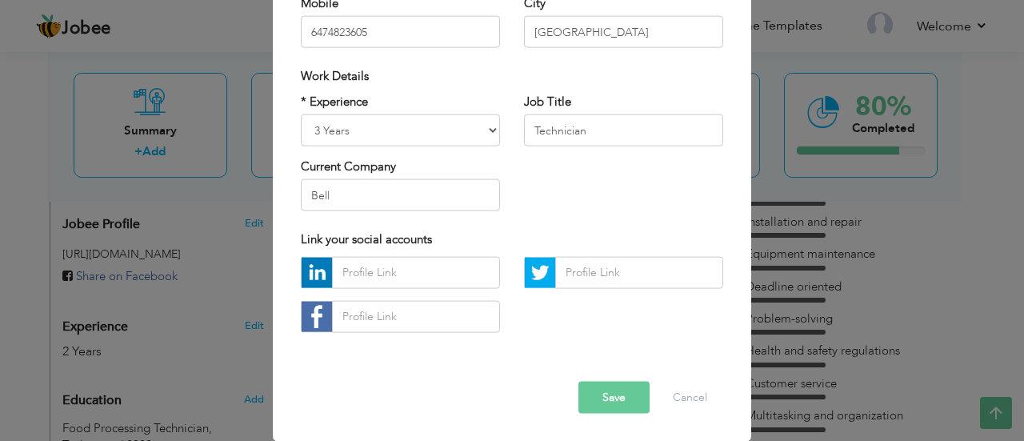
click at [0, 0] on span "button" at bounding box center [0, 0] width 0 height 0
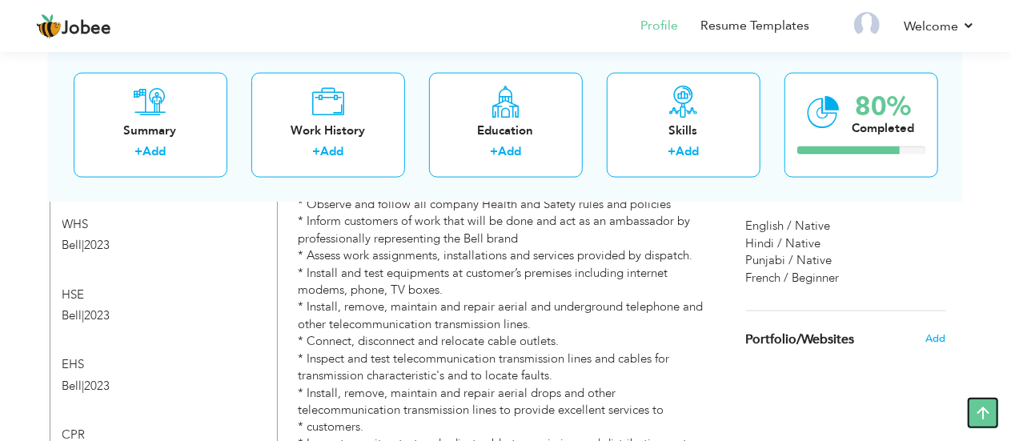
click at [987, 410] on icon at bounding box center [983, 413] width 32 height 32
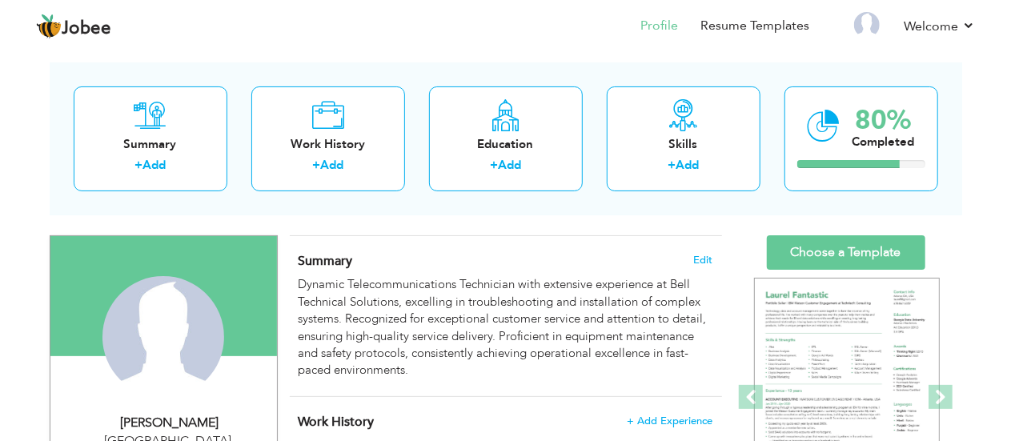
scroll to position [70, 0]
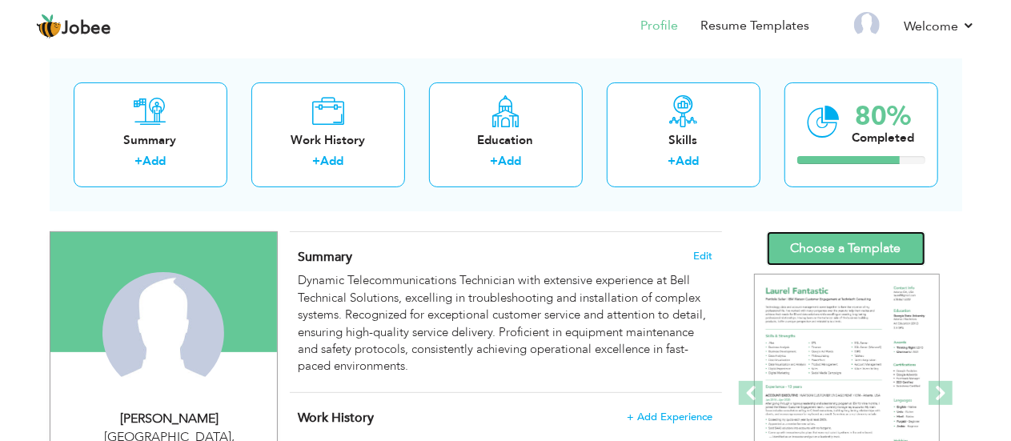
click at [889, 246] on link "Choose a Template" at bounding box center [846, 248] width 158 height 34
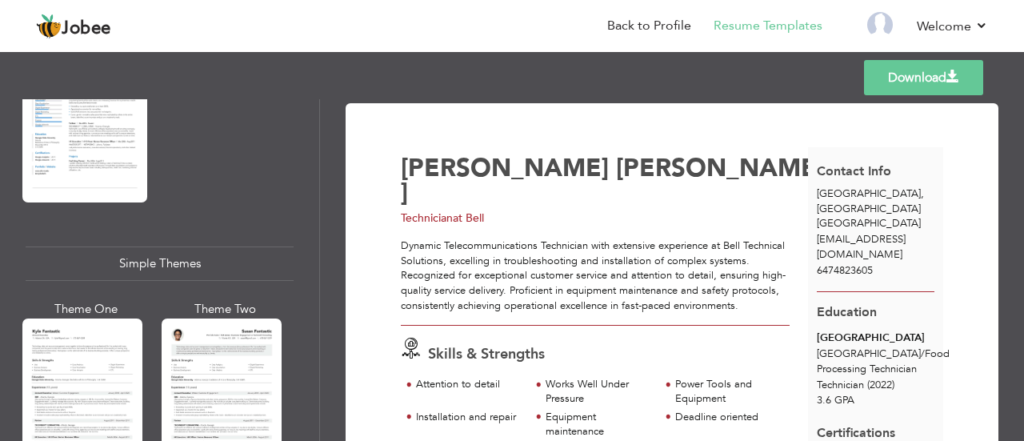
scroll to position [2681, 0]
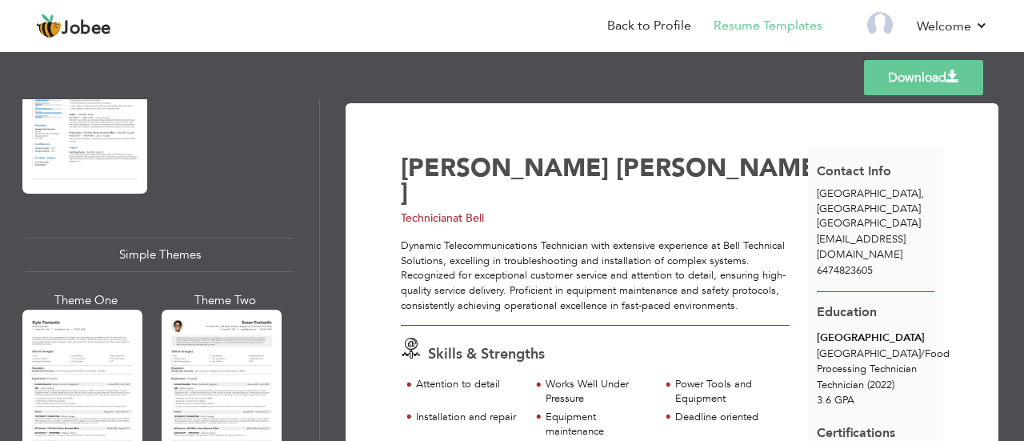
click at [47, 345] on div "Professional Themes Theme One Theme Two Theme Three Theme Four" at bounding box center [512, 270] width 1024 height 342
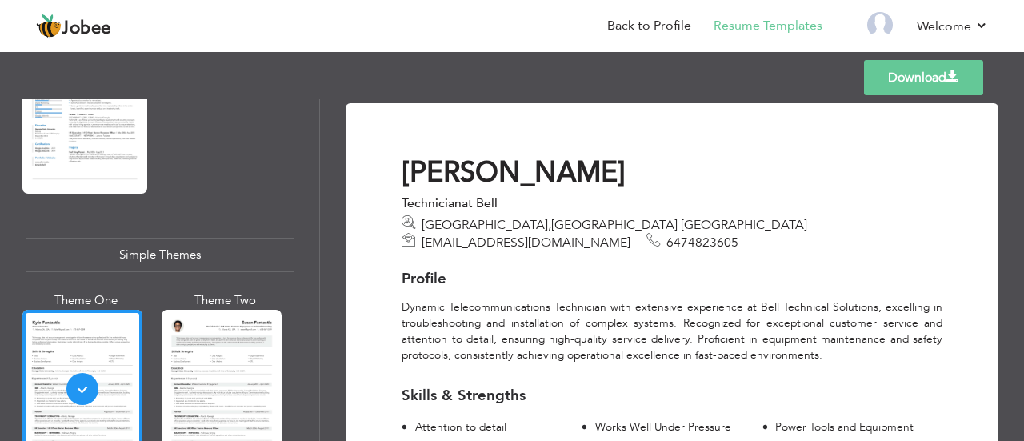
click at [198, 371] on div "Professional Themes Theme One Theme Two Theme Three Theme Four" at bounding box center [512, 270] width 1024 height 342
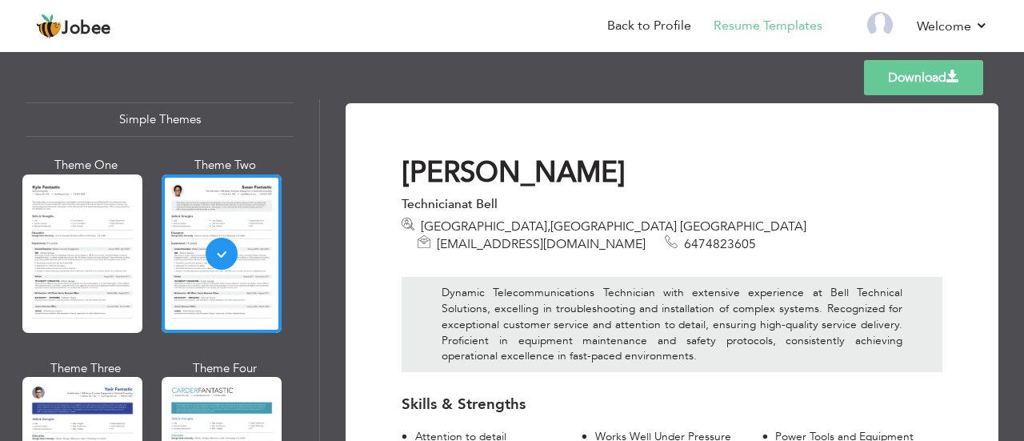
scroll to position [2802, 0]
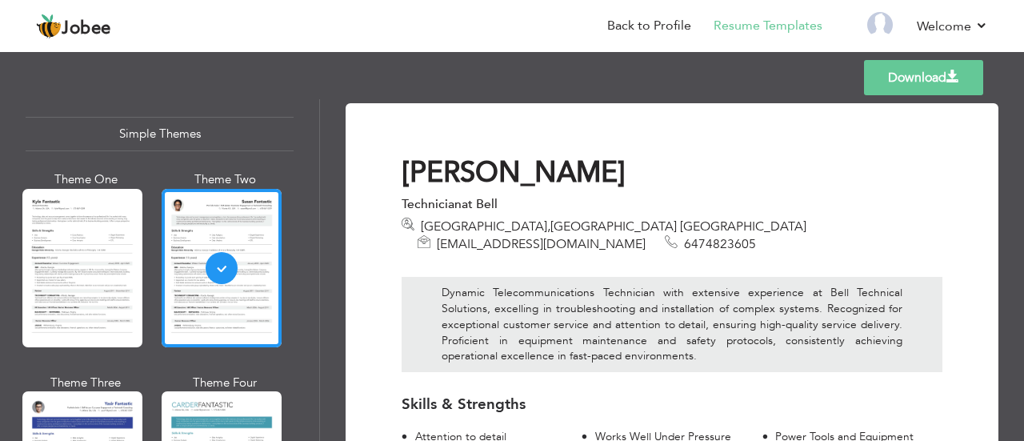
click at [90, 222] on div "Professional Themes Theme One Theme Two Theme Three Theme Four" at bounding box center [512, 270] width 1024 height 342
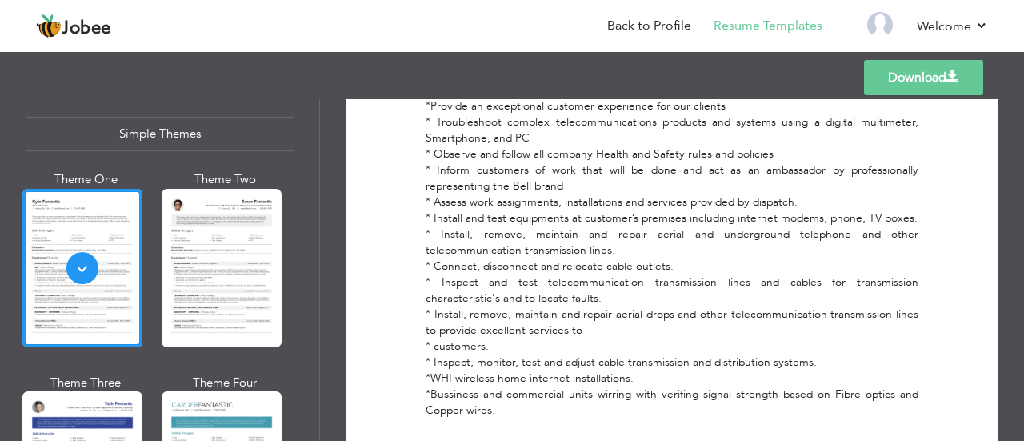
scroll to position [1131, 0]
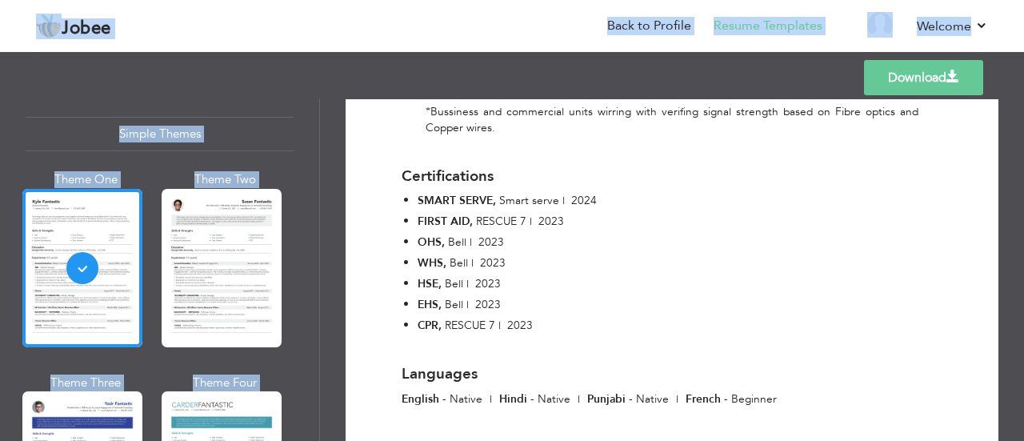
click at [778, 270] on div "Certifications SMART SERVE , Smart serve | 2024 FIRST AID , RESCUE 7 | 2023 OHS…" at bounding box center [672, 245] width 565 height 186
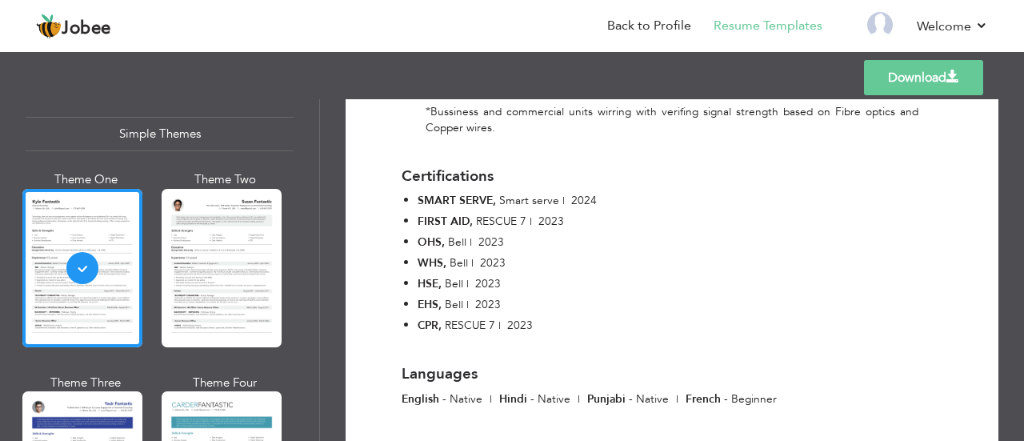
scroll to position [1488, 0]
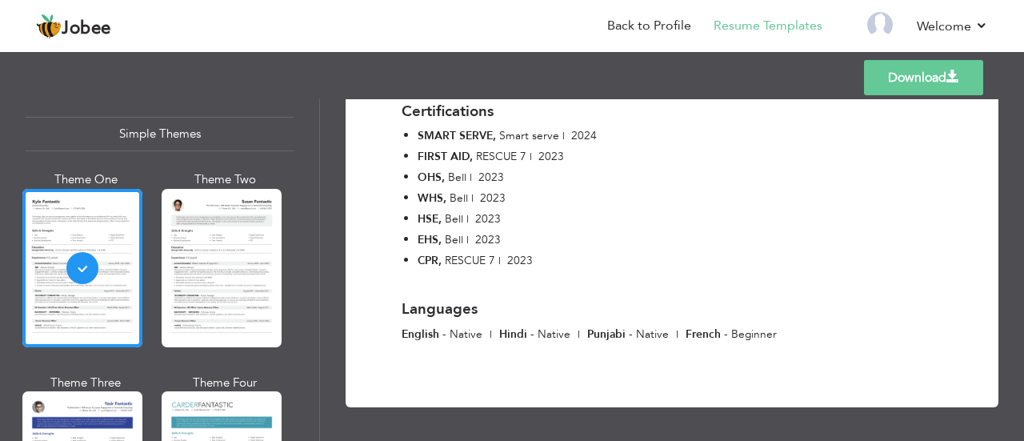
click at [847, 250] on div "Certifications SMART SERVE , Smart serve | 2024 FIRST AID , RESCUE 7 | 2023 OHS…" at bounding box center [672, 180] width 565 height 186
